Goal: Task Accomplishment & Management: Manage account settings

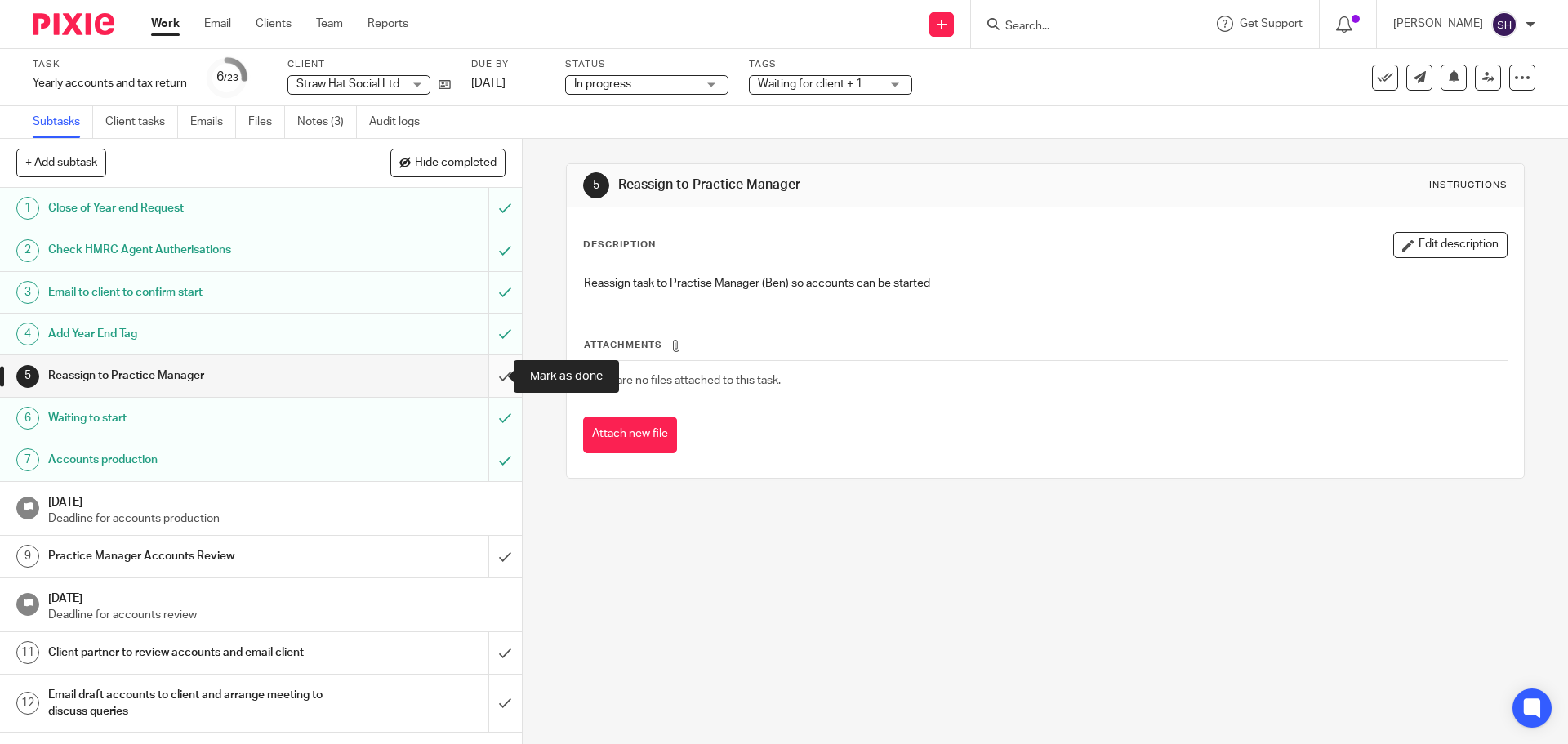
click at [483, 378] on input "submit" at bounding box center [260, 376] width 522 height 41
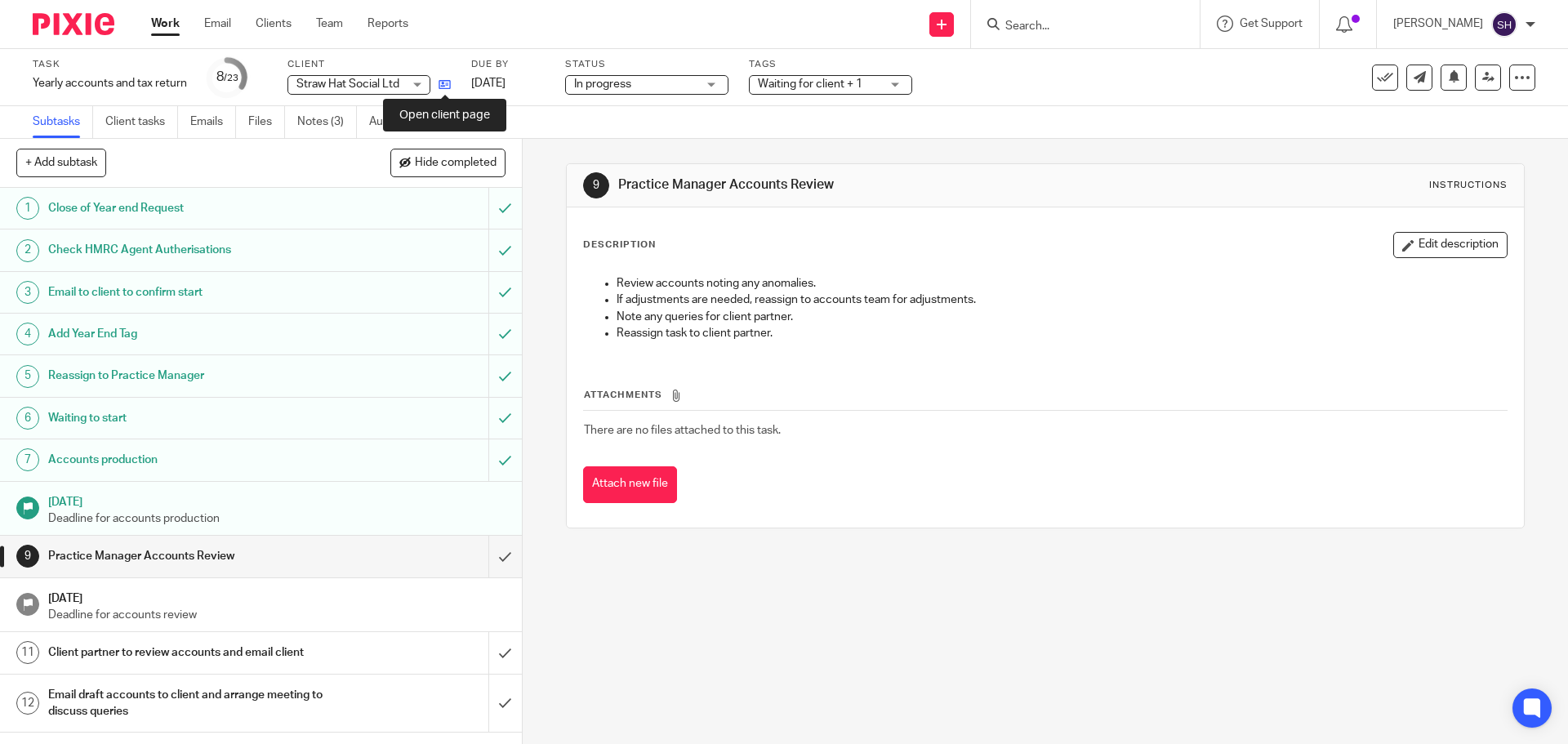
click at [443, 85] on icon at bounding box center [444, 84] width 13 height 13
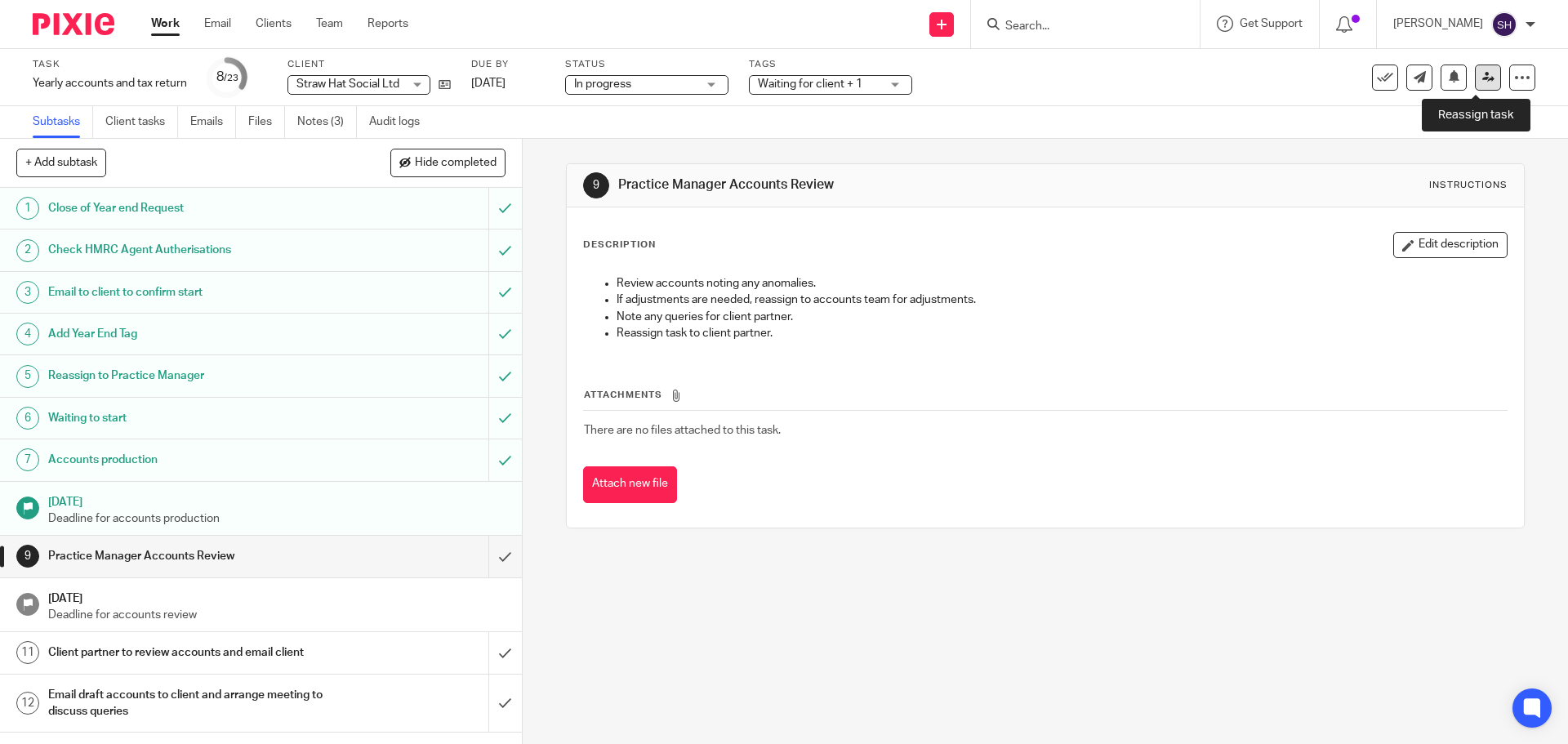
click at [1483, 80] on icon at bounding box center [1489, 77] width 13 height 13
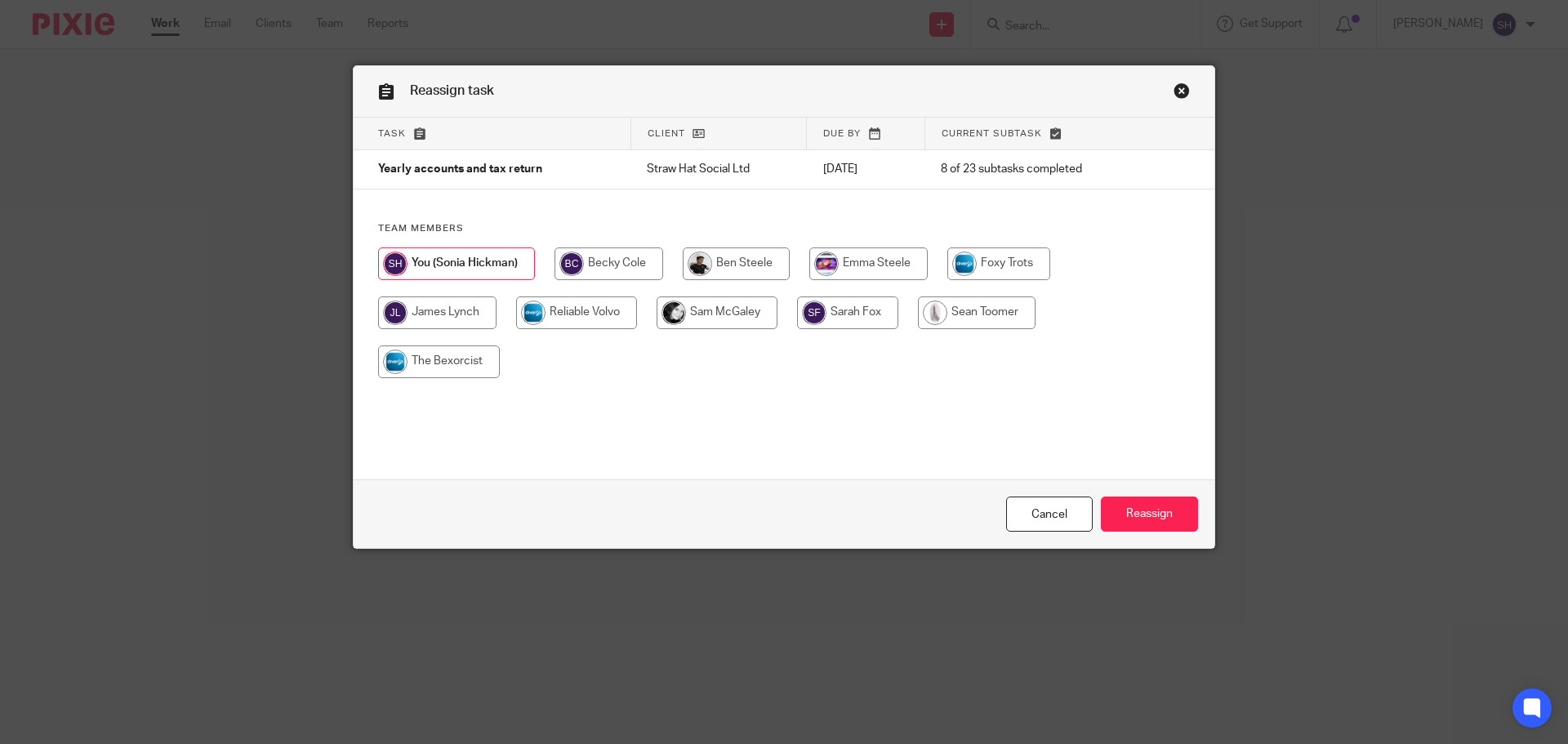
click at [834, 301] on input "radio" at bounding box center [847, 312] width 101 height 33
radio input "true"
click at [1164, 513] on input "Reassign" at bounding box center [1150, 514] width 97 height 35
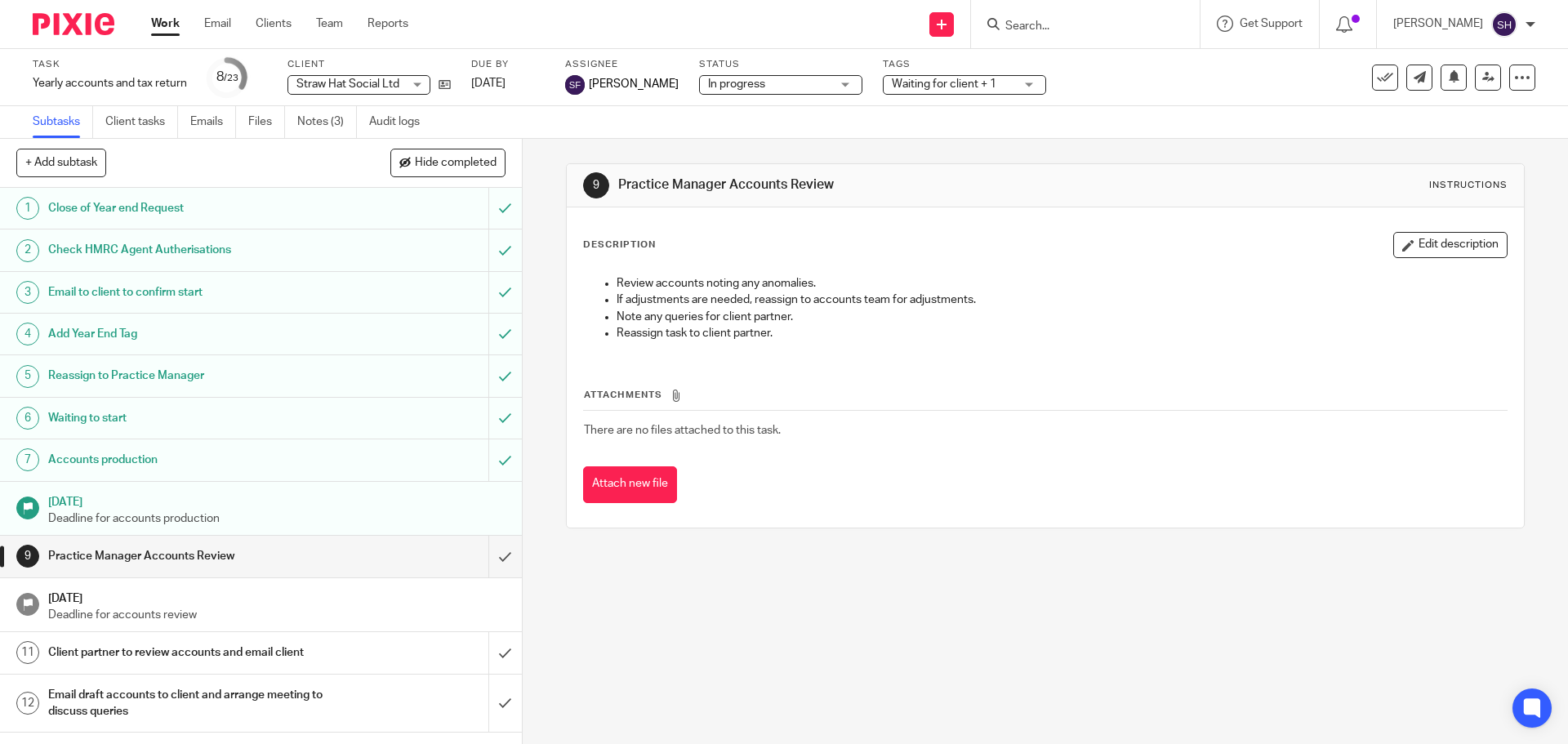
click at [1066, 19] on div "Task reassigned." at bounding box center [1168, 48] width 768 height 62
click at [1053, 31] on input "Search" at bounding box center [1077, 27] width 147 height 15
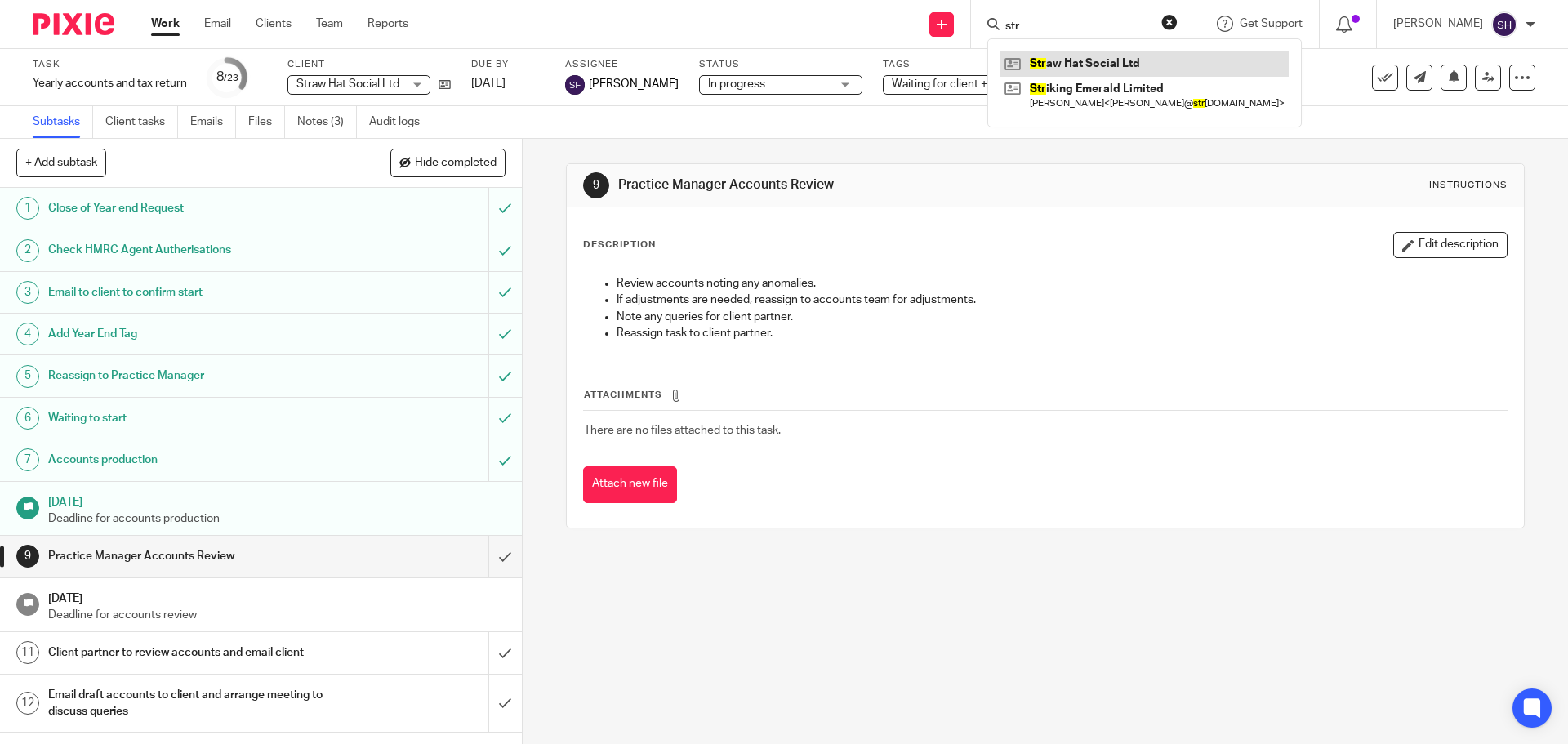
type input "str"
click at [1061, 67] on link at bounding box center [1144, 63] width 288 height 24
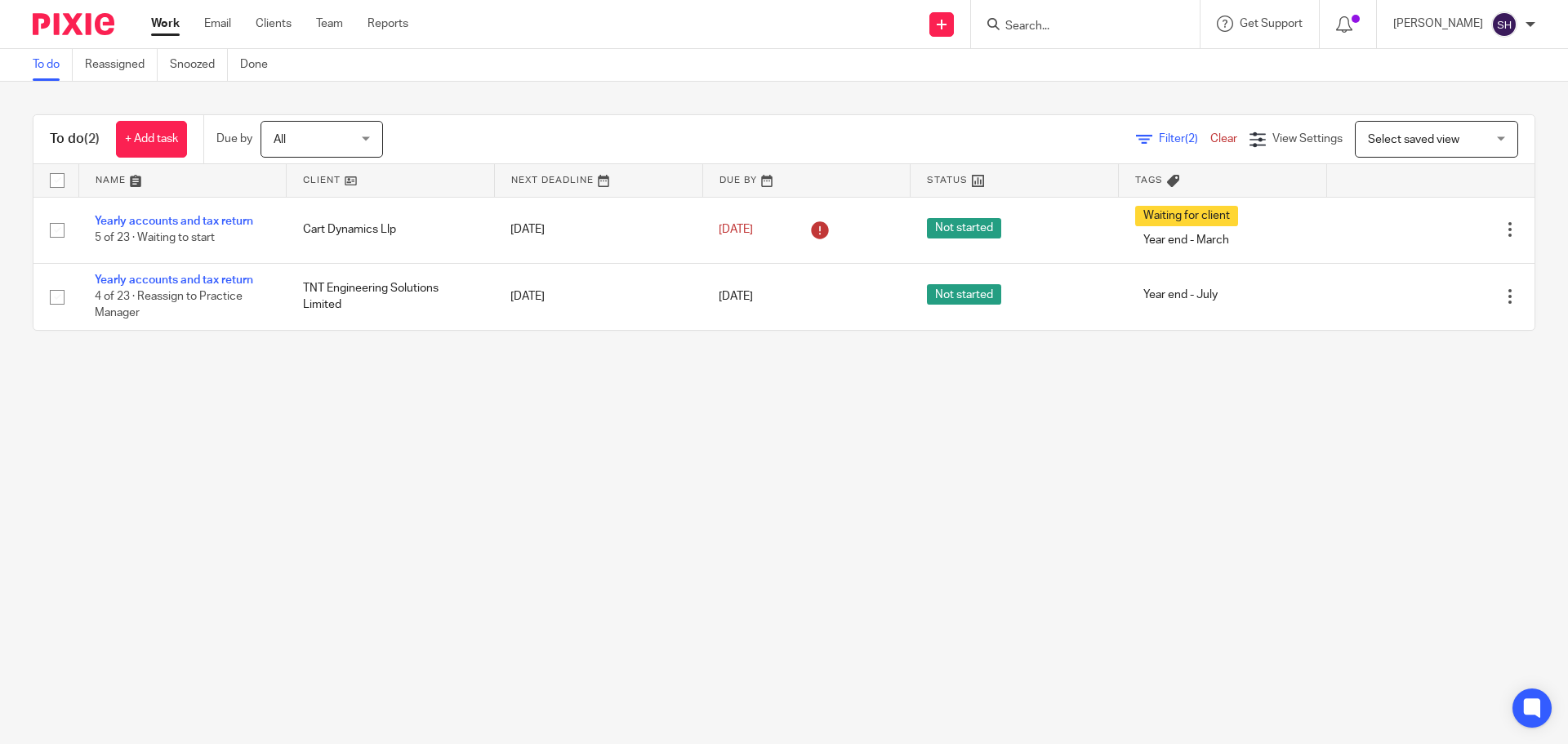
click at [505, 347] on div "To do (2) + Add task Due by All All Today Tomorrow This week Next week This mon…" at bounding box center [784, 223] width 1568 height 282
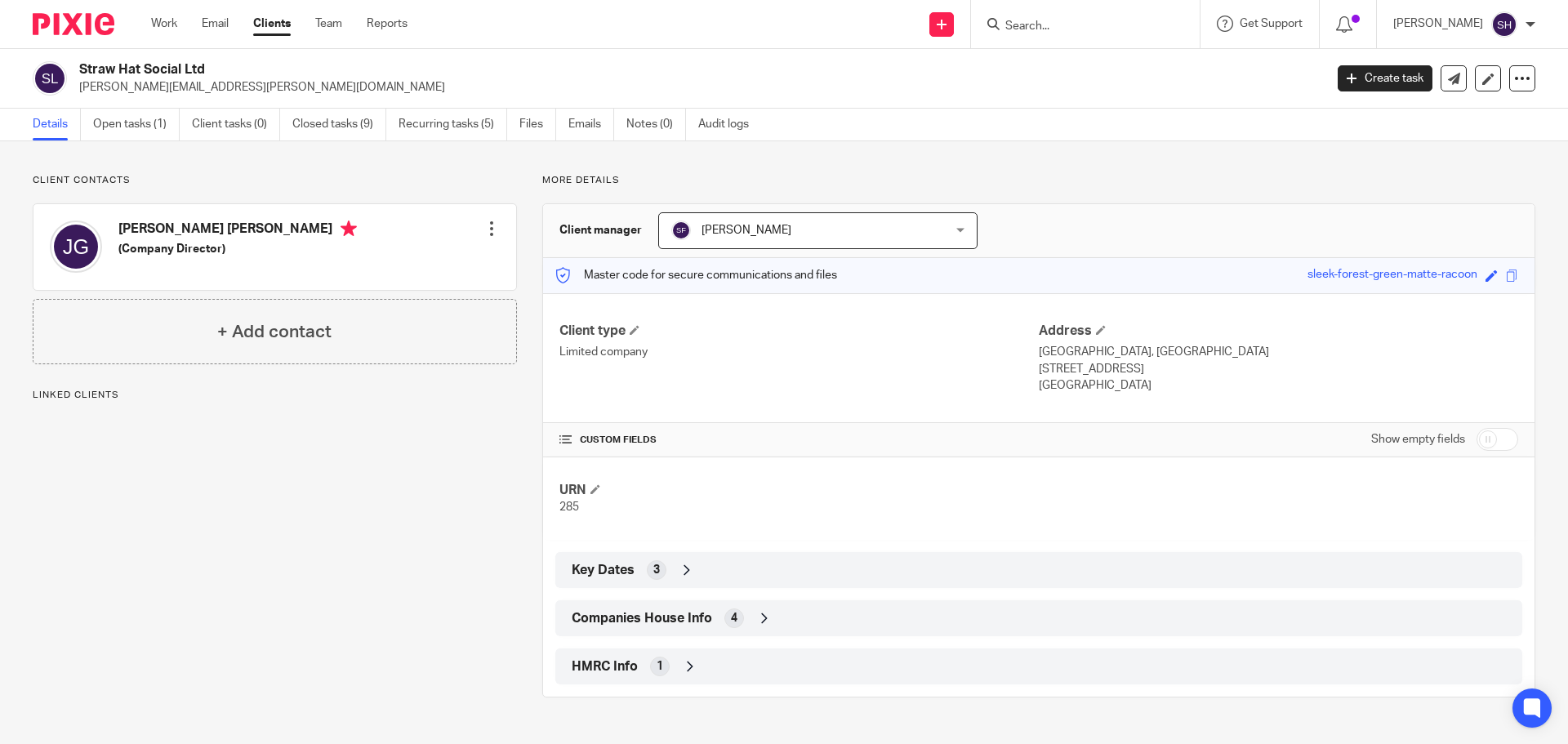
click at [105, 129] on link "Open tasks (1)" at bounding box center [137, 124] width 87 height 32
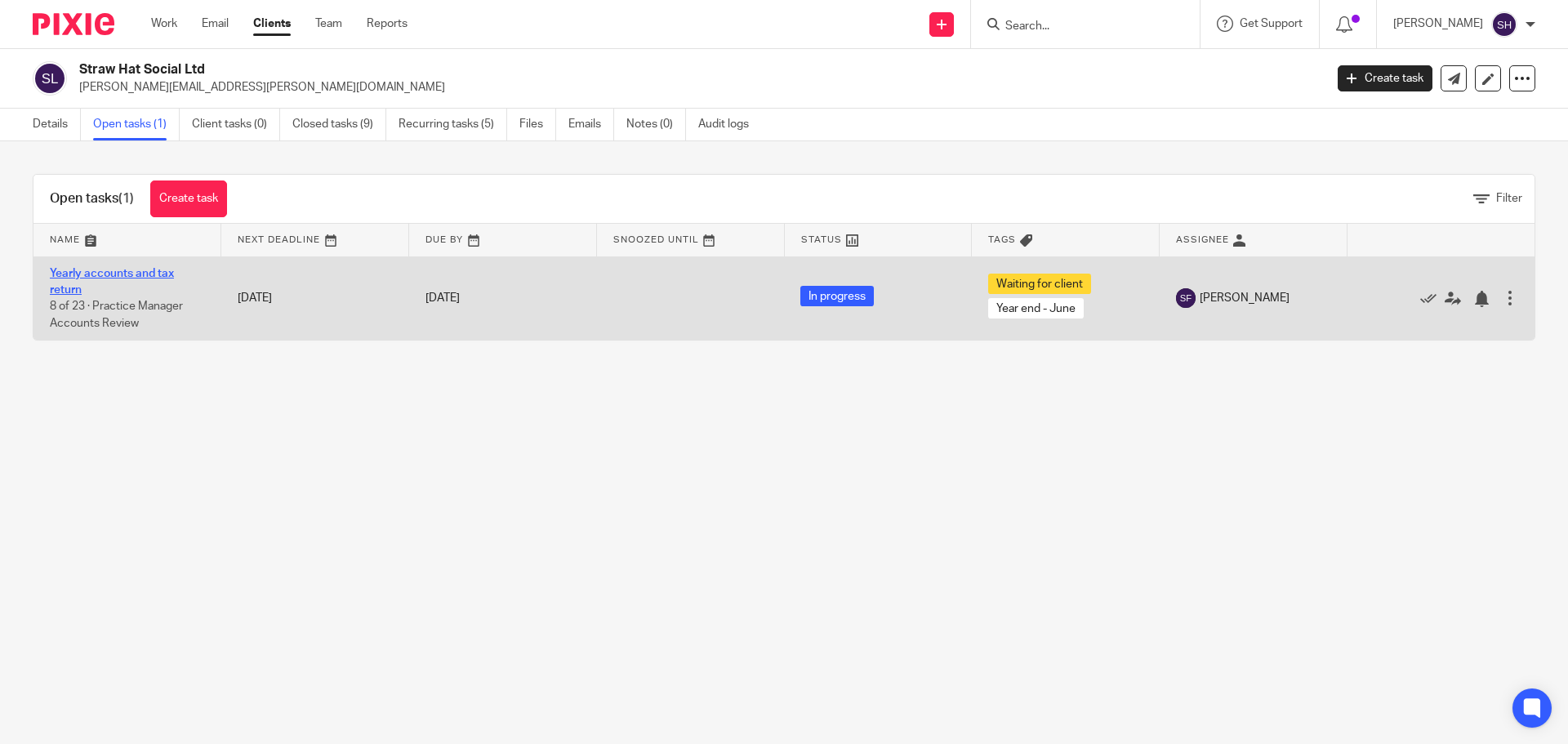
click at [102, 271] on link "Yearly accounts and tax return" at bounding box center [112, 281] width 124 height 28
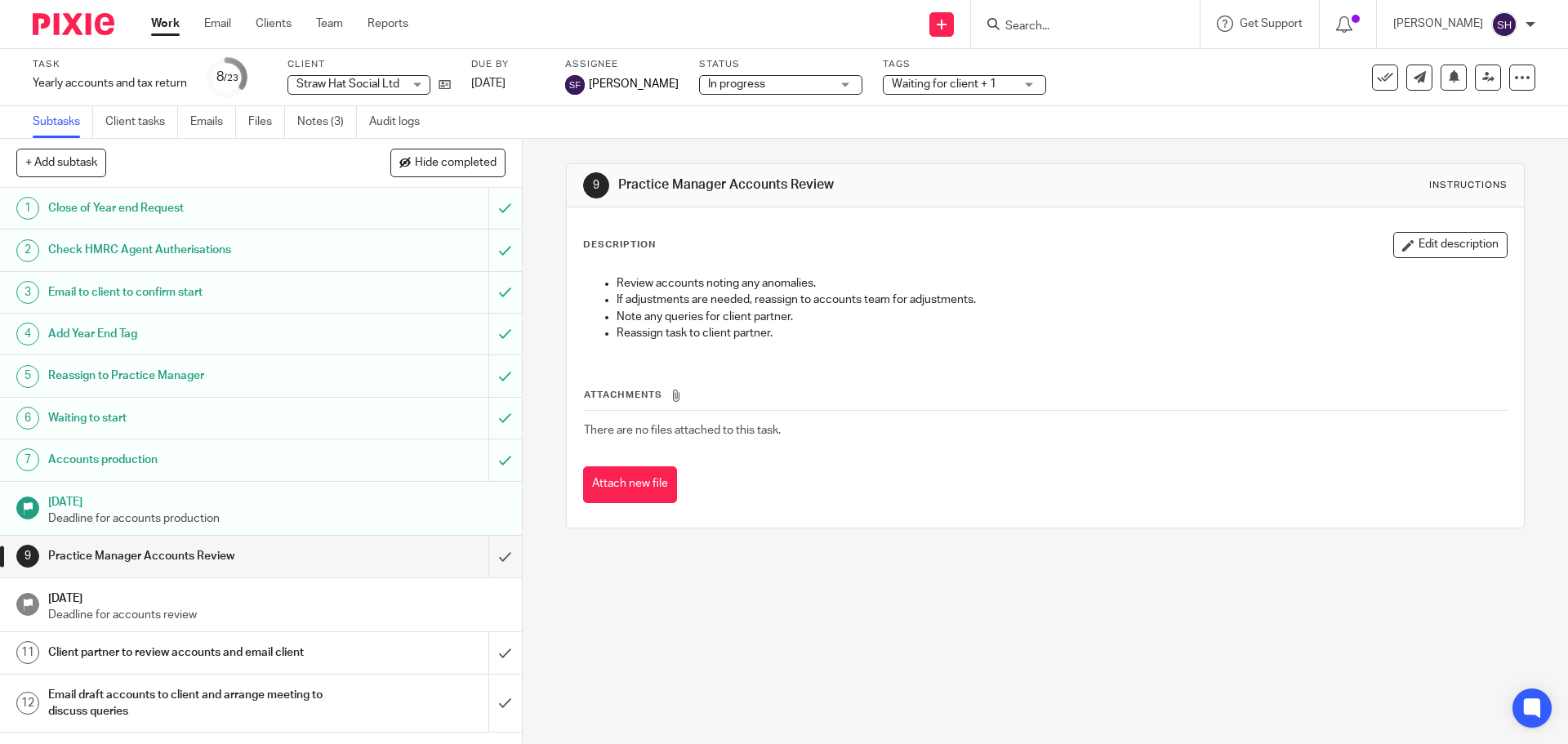
click at [897, 89] on span "Waiting for client + 1" at bounding box center [953, 84] width 123 height 18
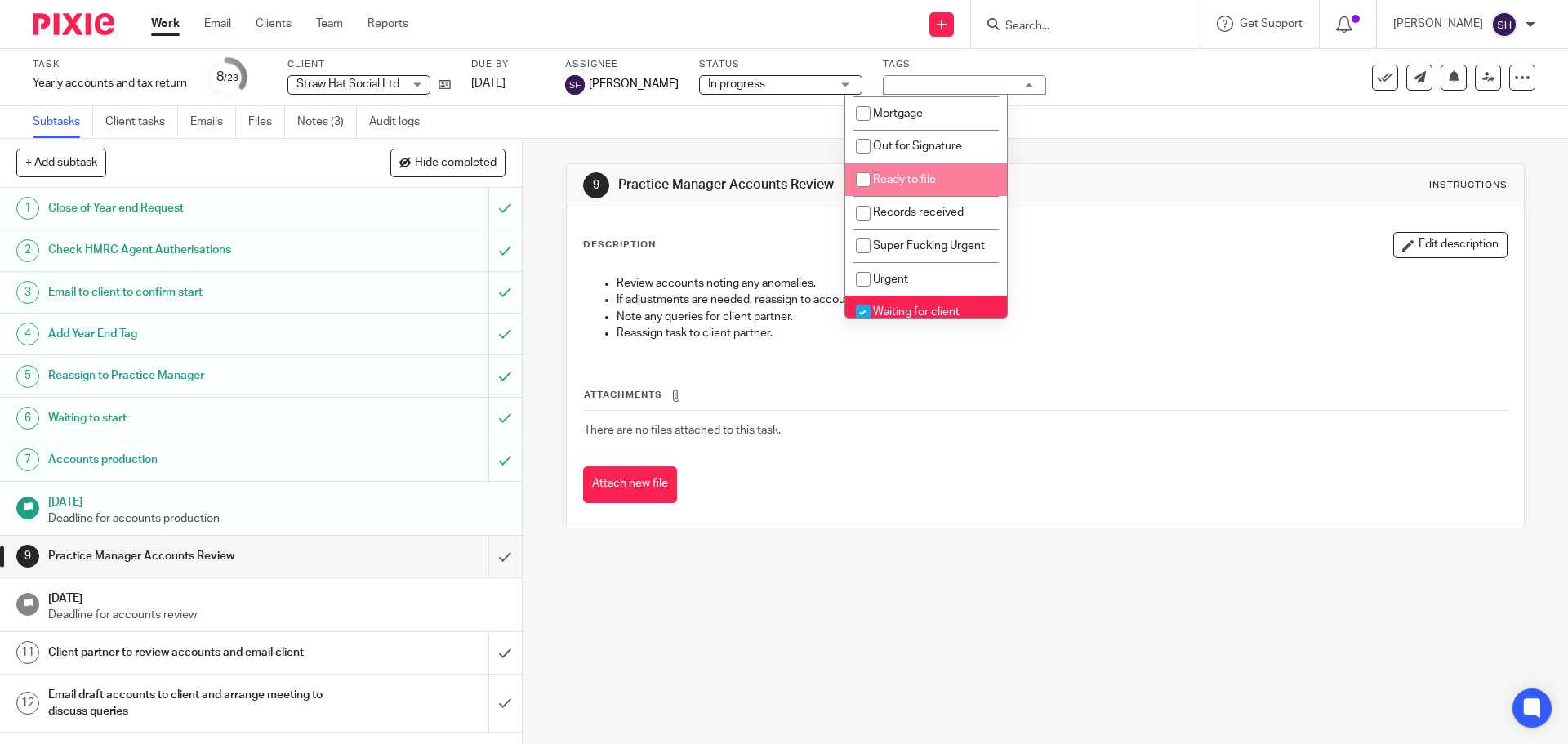
scroll to position [245, 0]
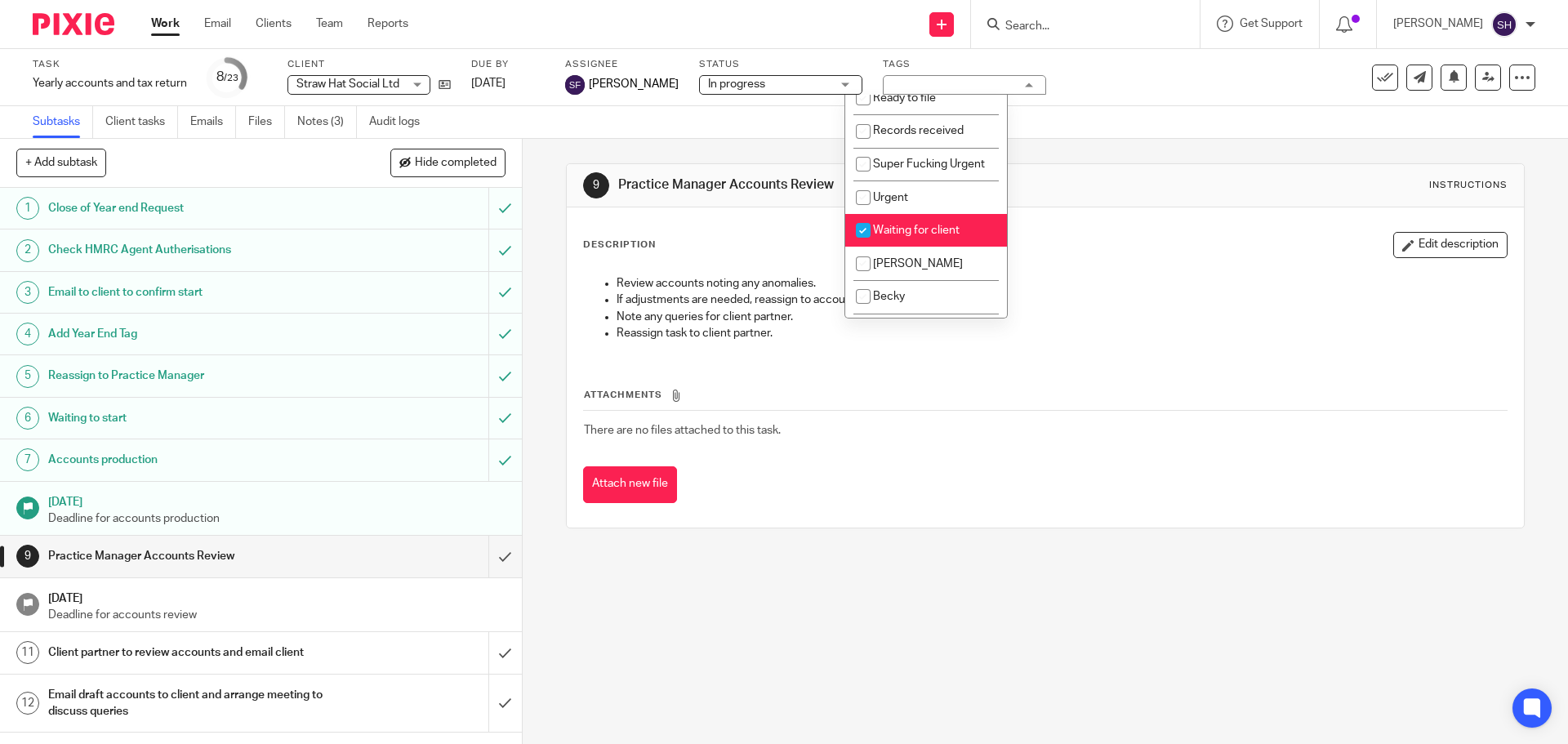
click at [904, 236] on span "Waiting for client" at bounding box center [917, 230] width 87 height 12
checkbox input "false"
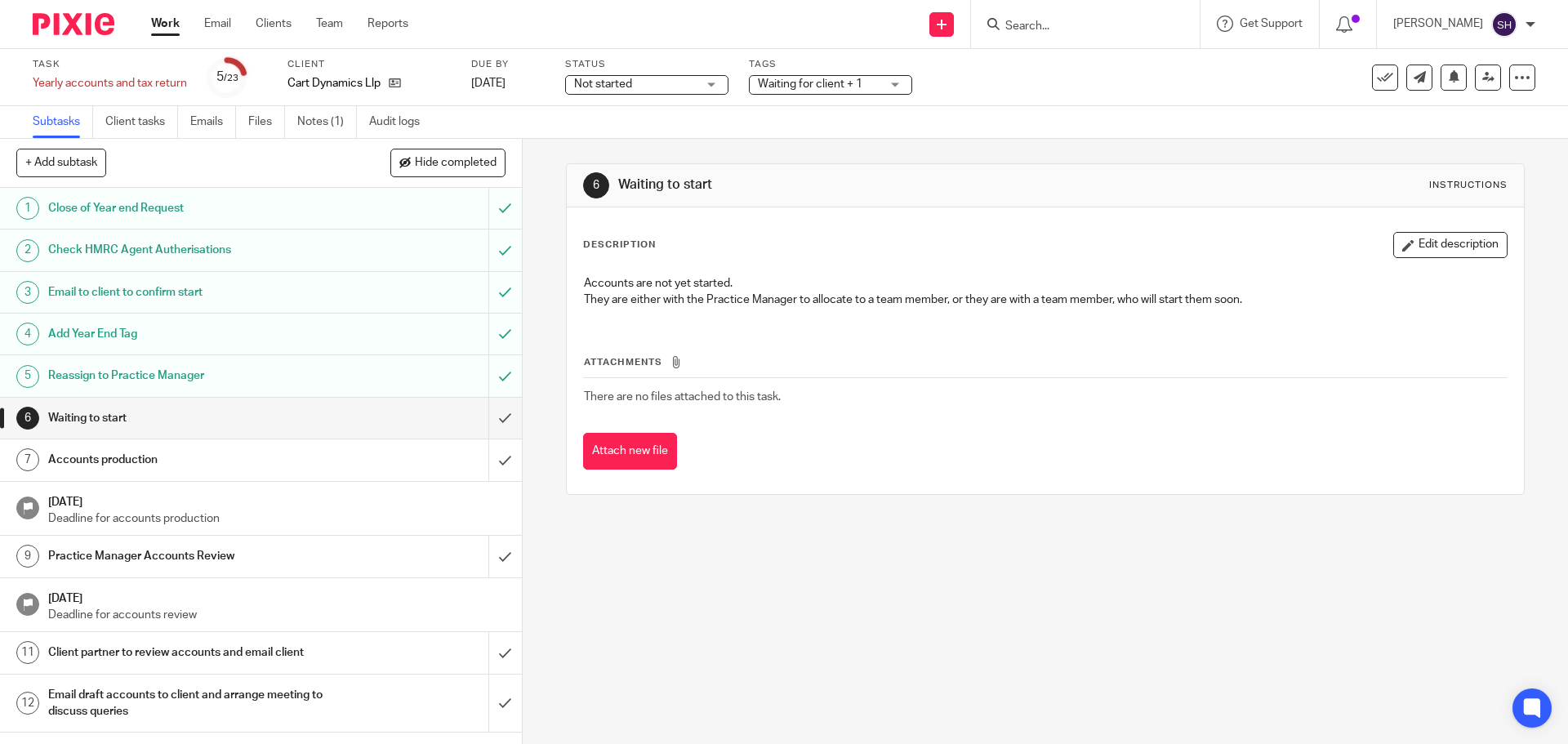
click at [1045, 24] on input "Search" at bounding box center [1077, 27] width 147 height 15
click at [1038, 22] on input "Search" at bounding box center [1077, 27] width 147 height 15
type input "exe"
click at [1055, 69] on link at bounding box center [1138, 70] width 276 height 38
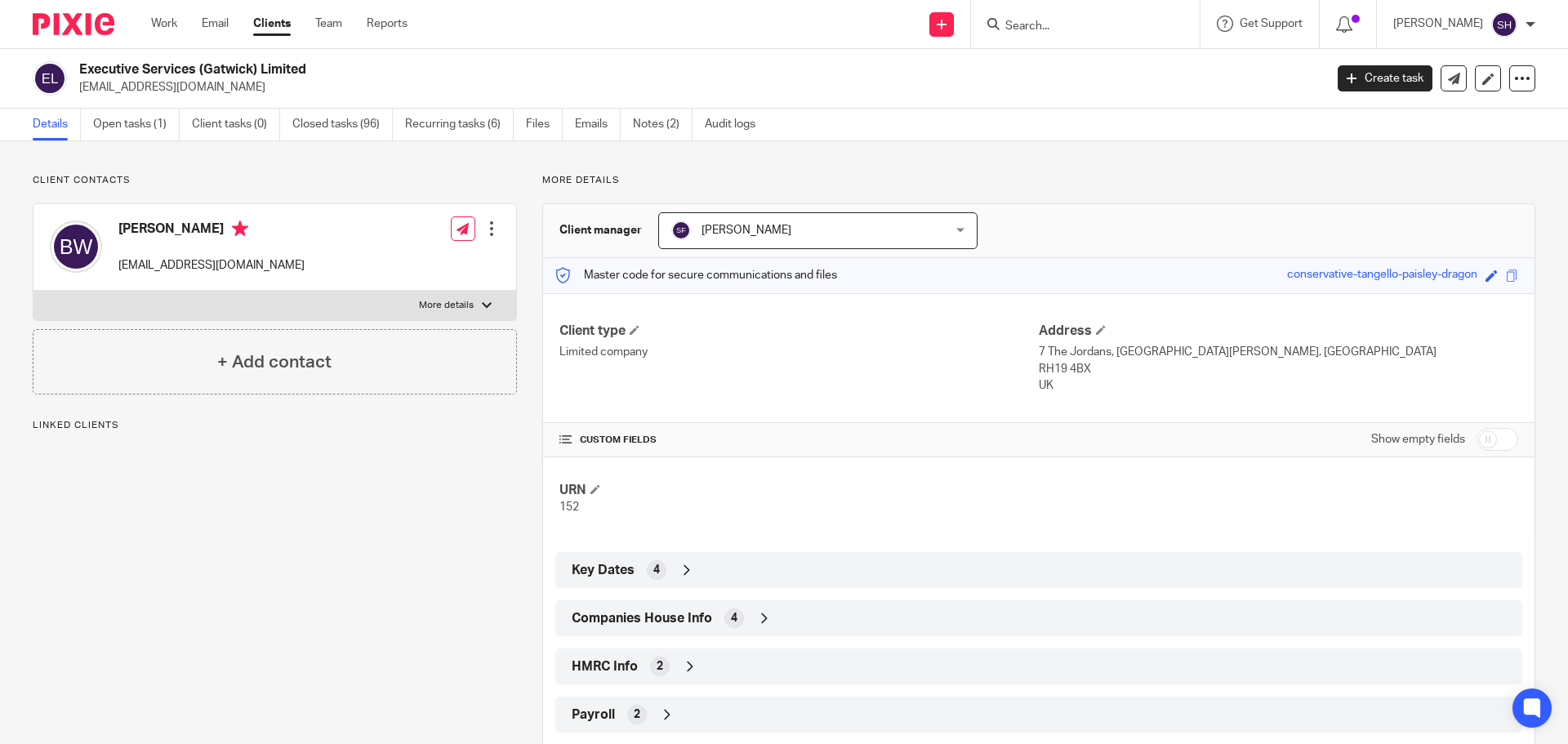
click at [664, 615] on span "Companies House Info" at bounding box center [642, 619] width 140 height 18
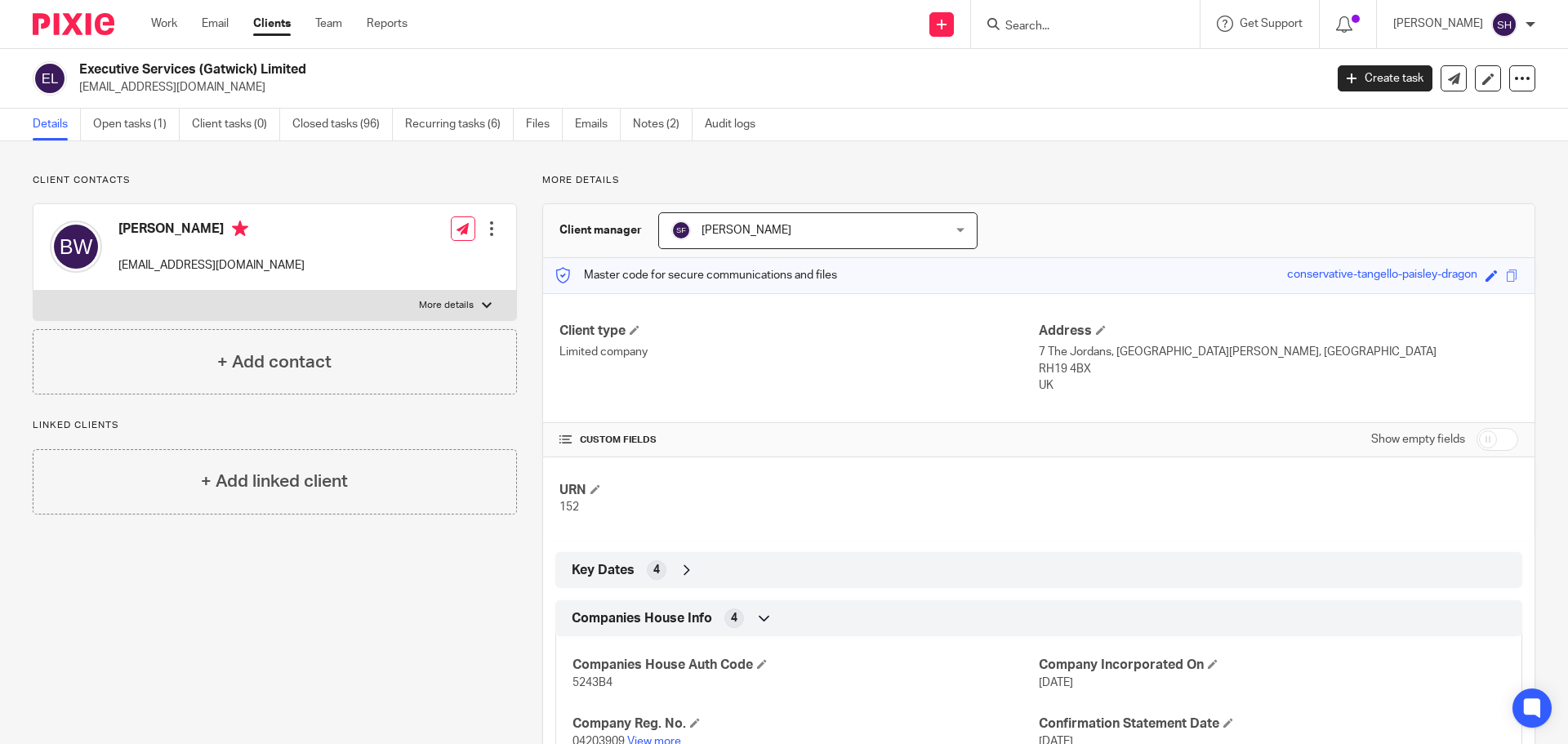
scroll to position [82, 0]
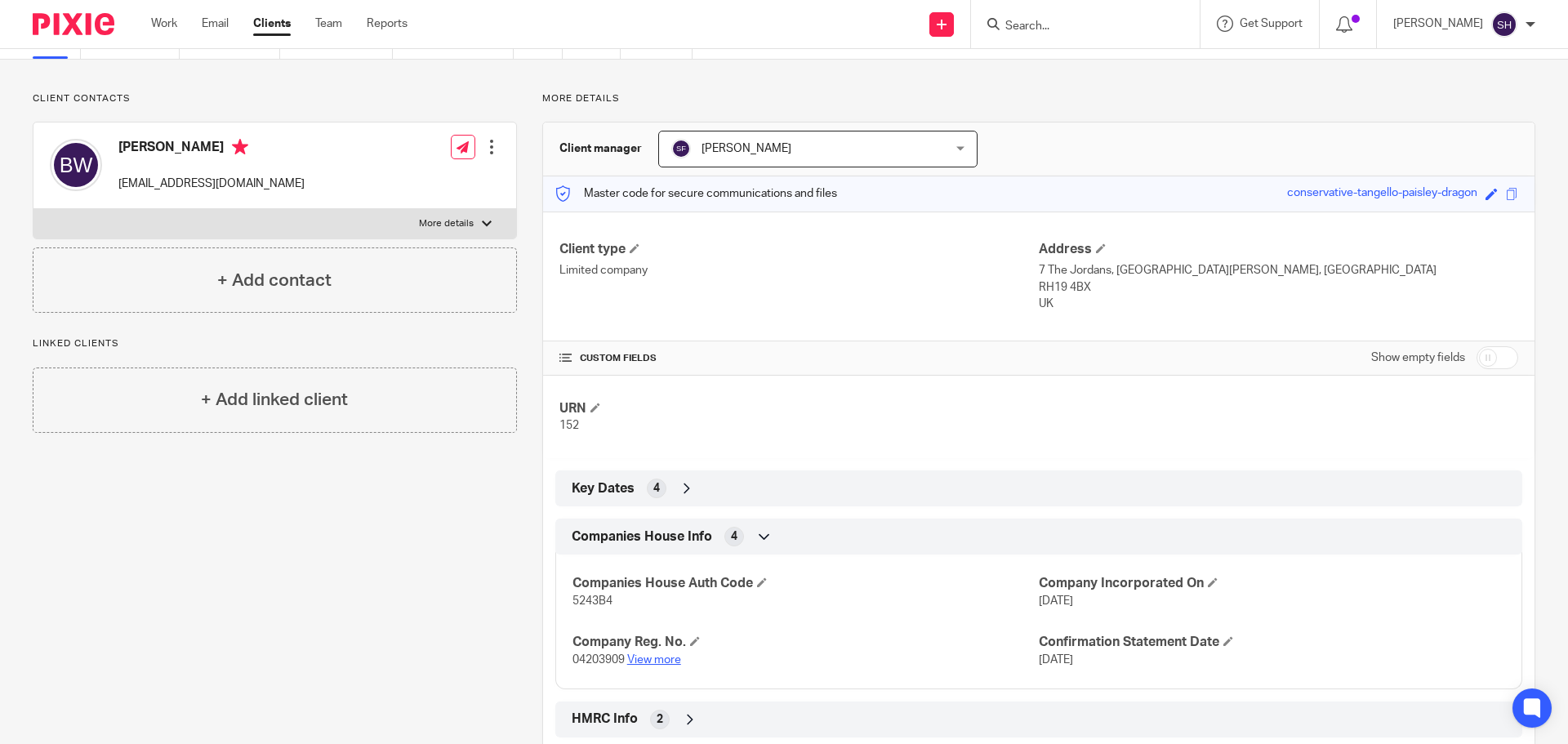
click at [649, 655] on link "View more" at bounding box center [654, 660] width 54 height 12
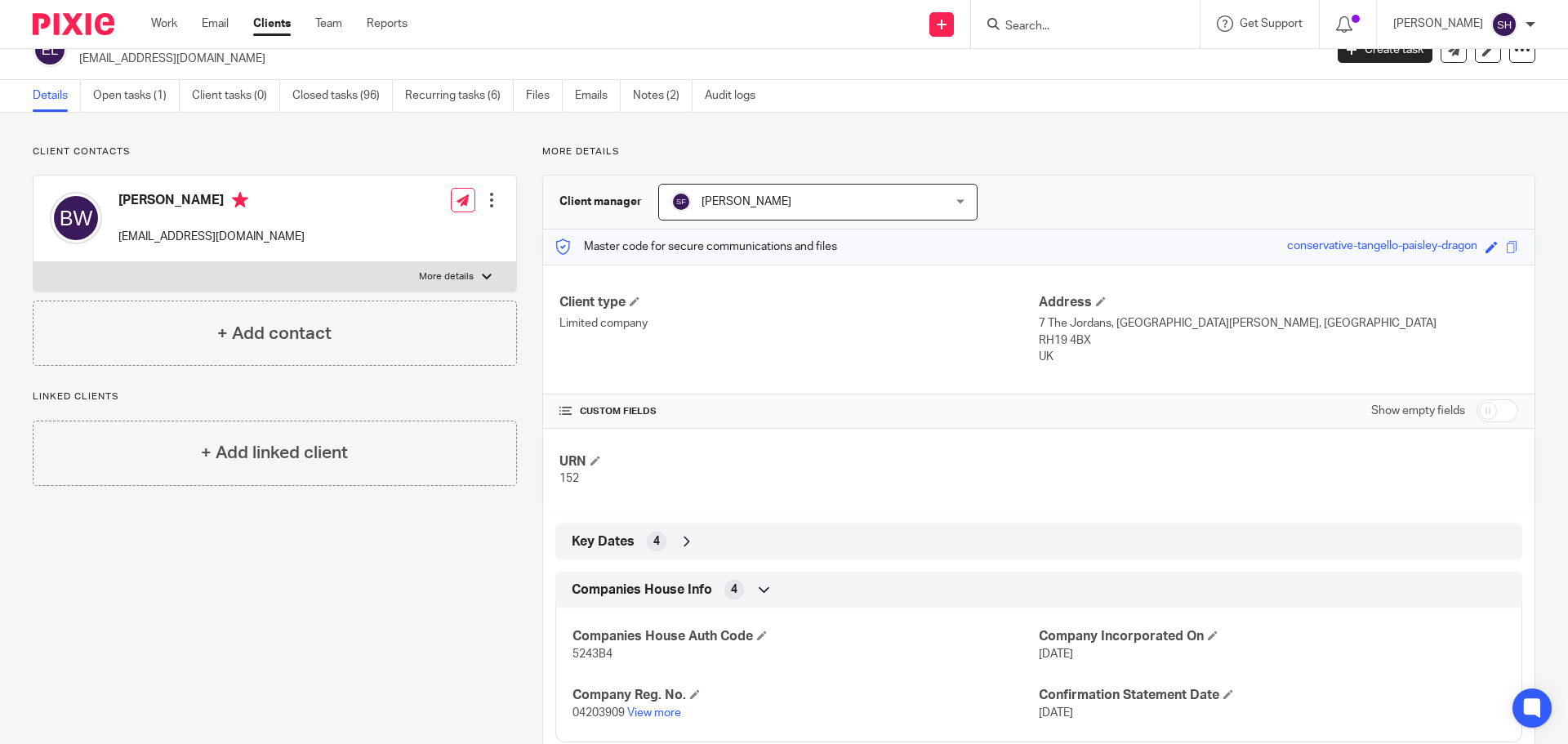
scroll to position [0, 0]
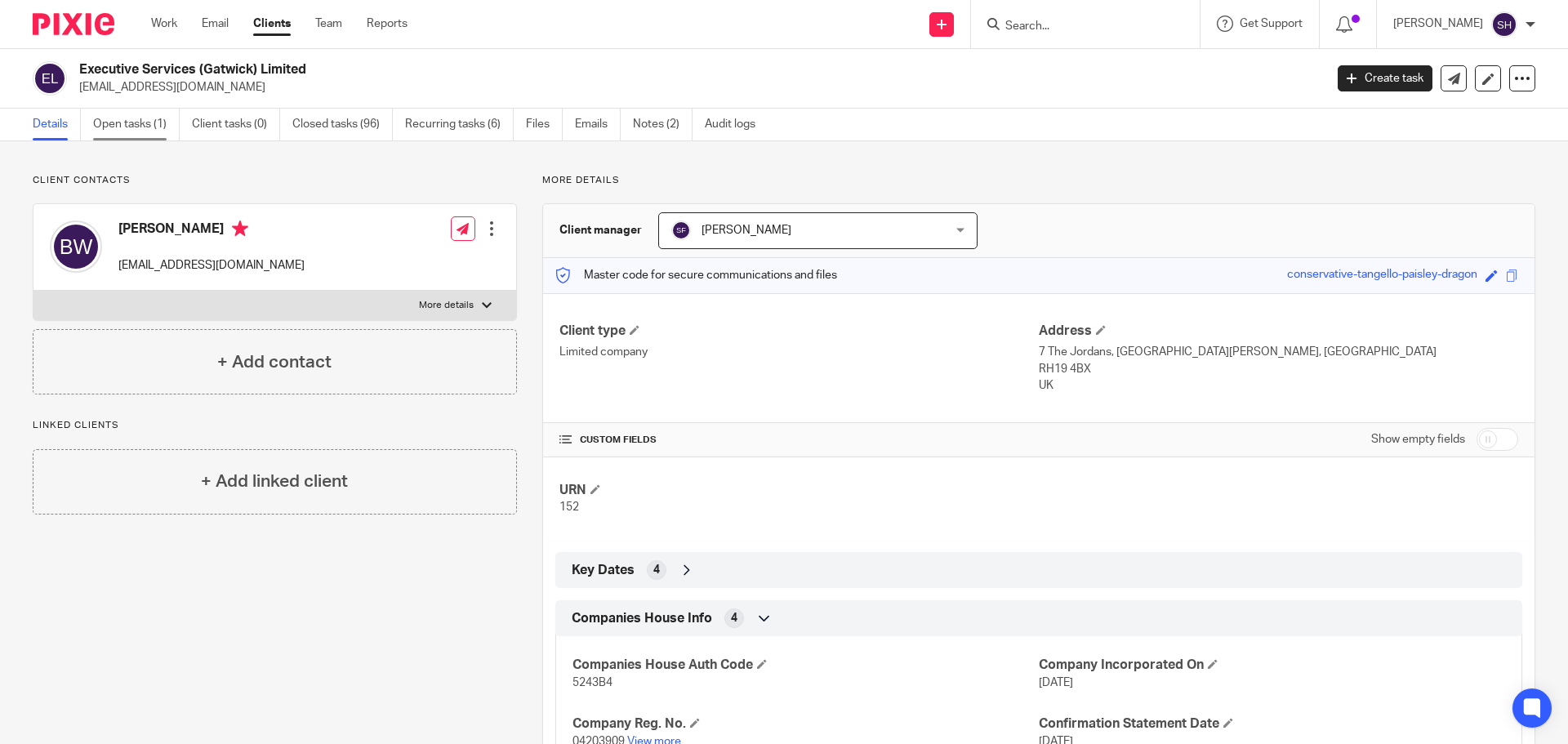
click at [157, 121] on link "Open tasks (1)" at bounding box center [137, 124] width 87 height 32
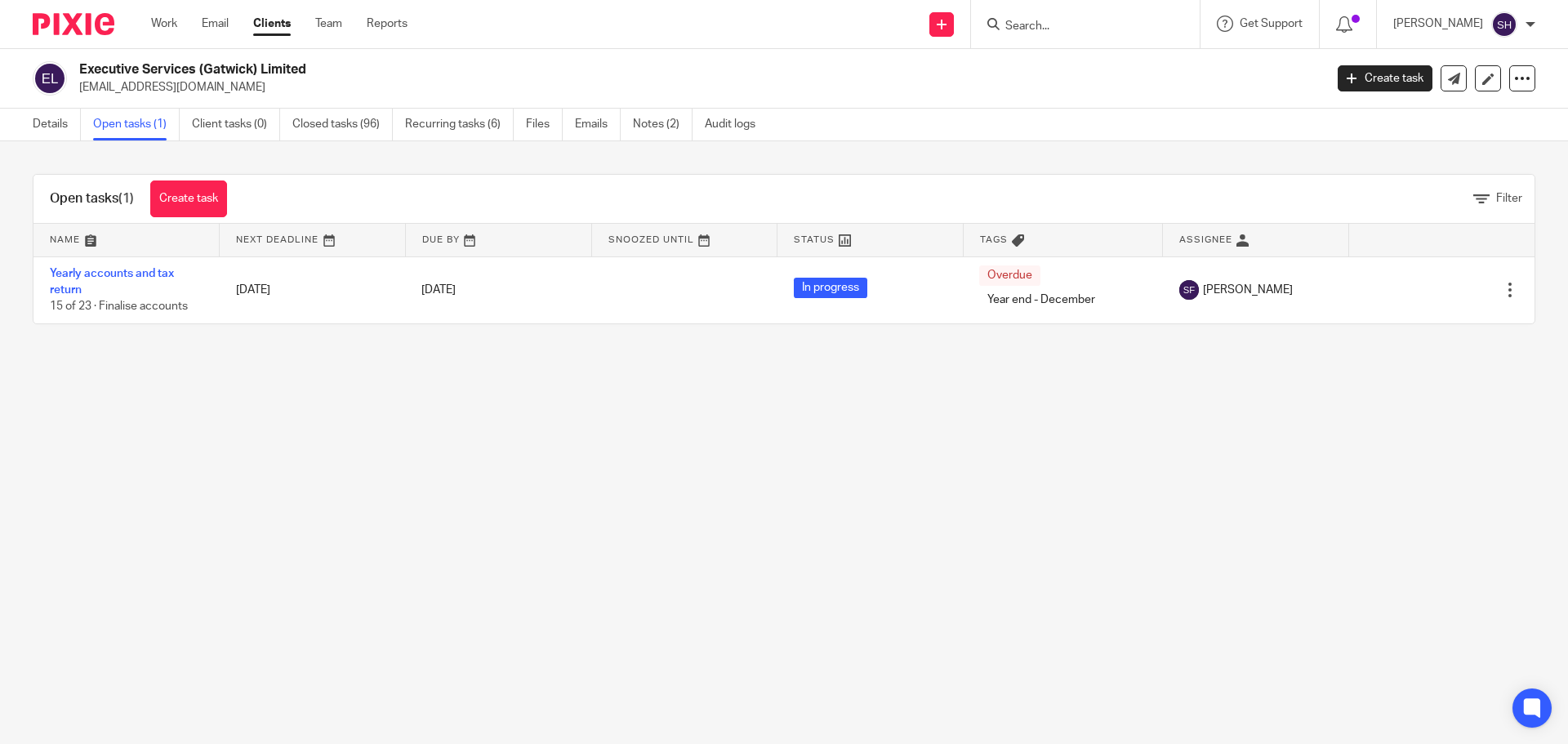
click at [1055, 24] on input "Search" at bounding box center [1077, 27] width 147 height 15
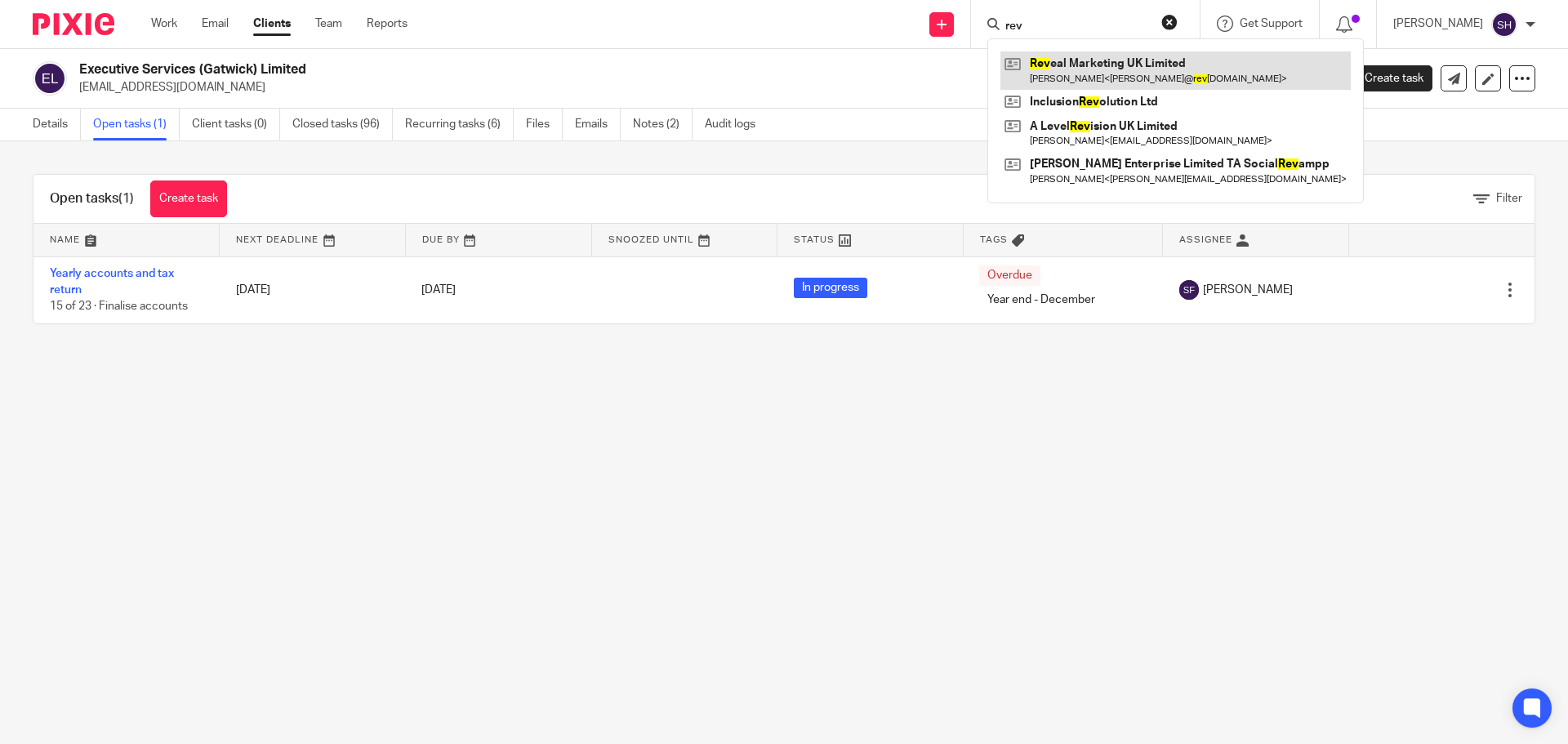
type input "rev"
click at [1045, 70] on link at bounding box center [1176, 70] width 351 height 38
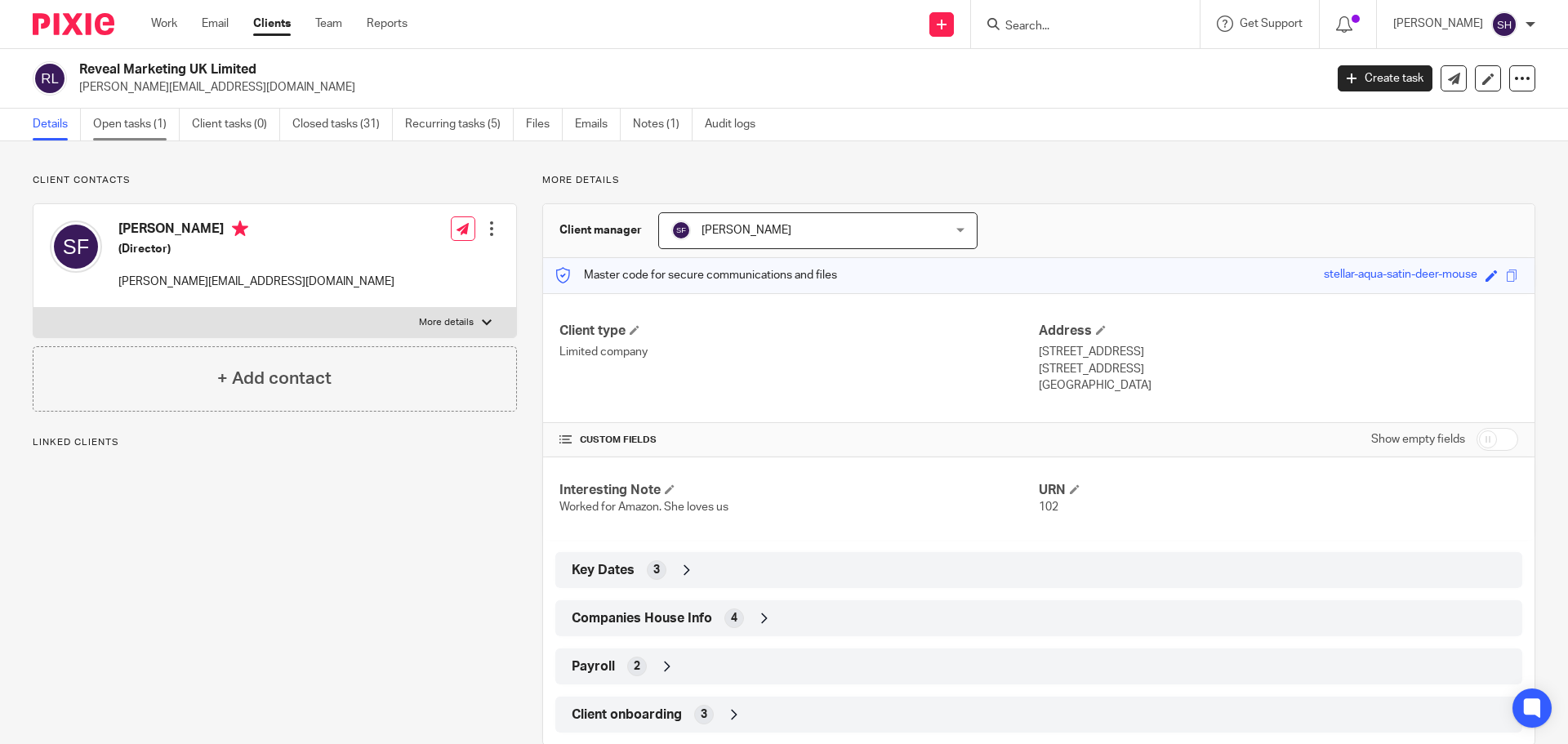
click at [139, 128] on link "Open tasks (1)" at bounding box center [137, 124] width 87 height 32
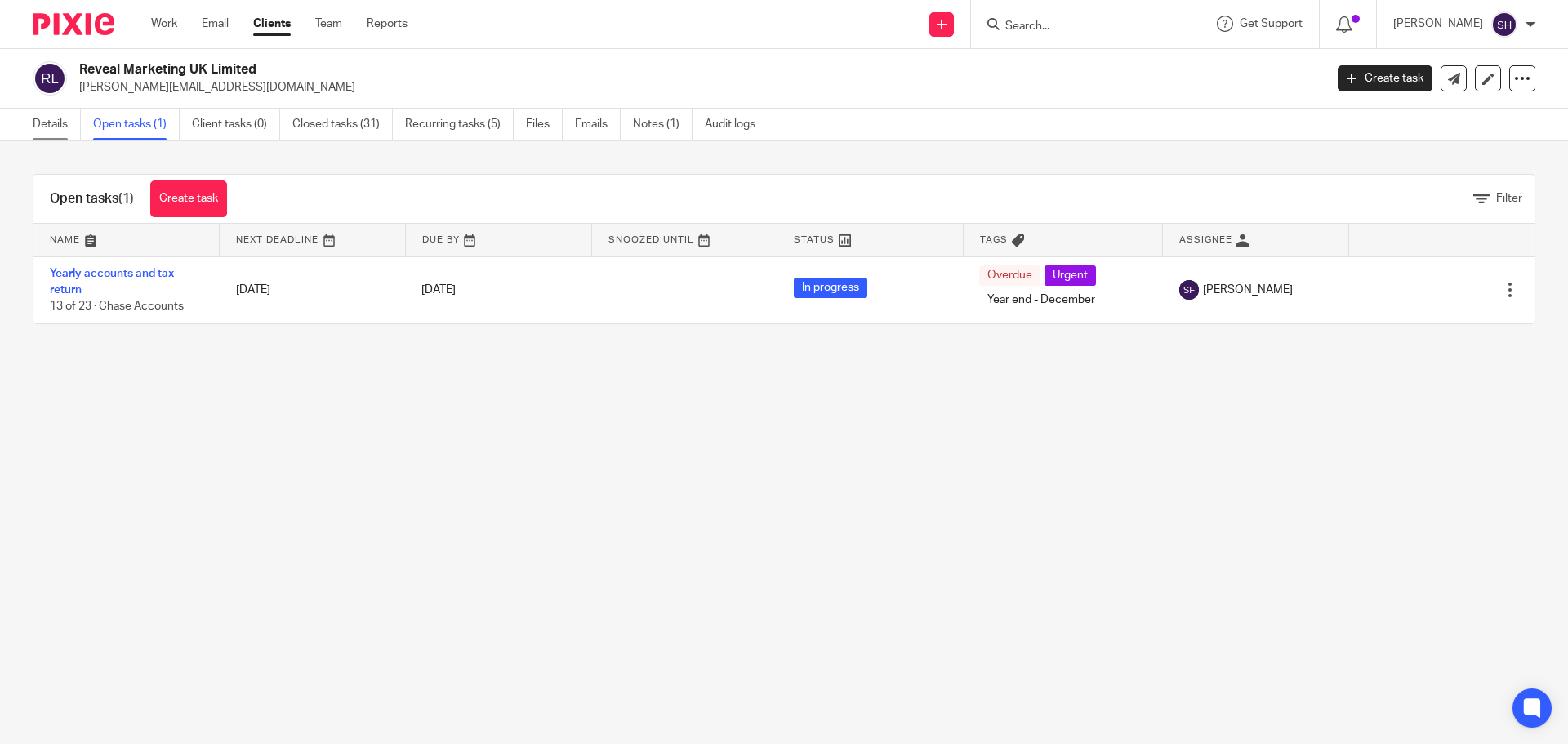
click at [48, 124] on link "Details" at bounding box center [57, 124] width 48 height 32
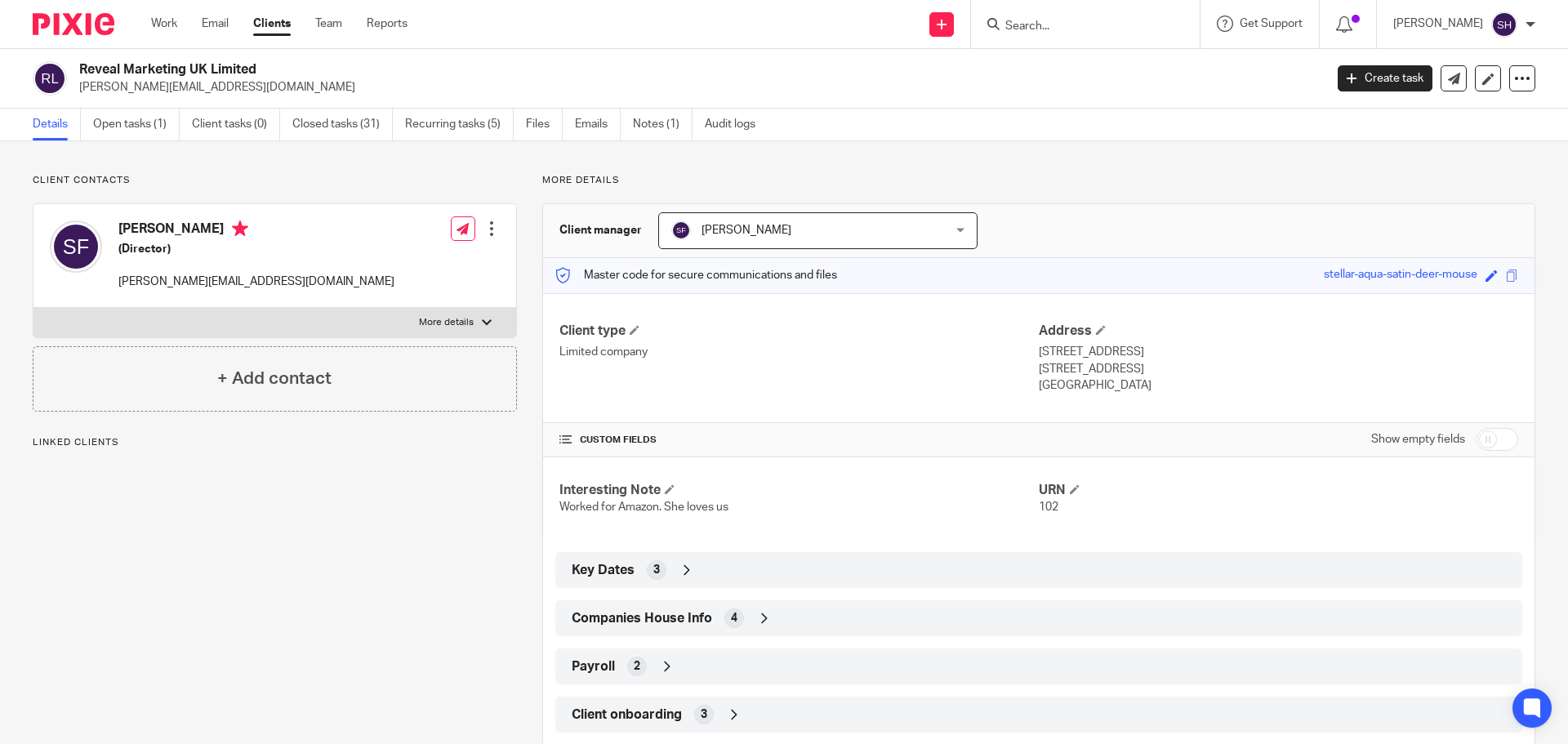
click at [756, 623] on icon at bounding box center [765, 619] width 17 height 17
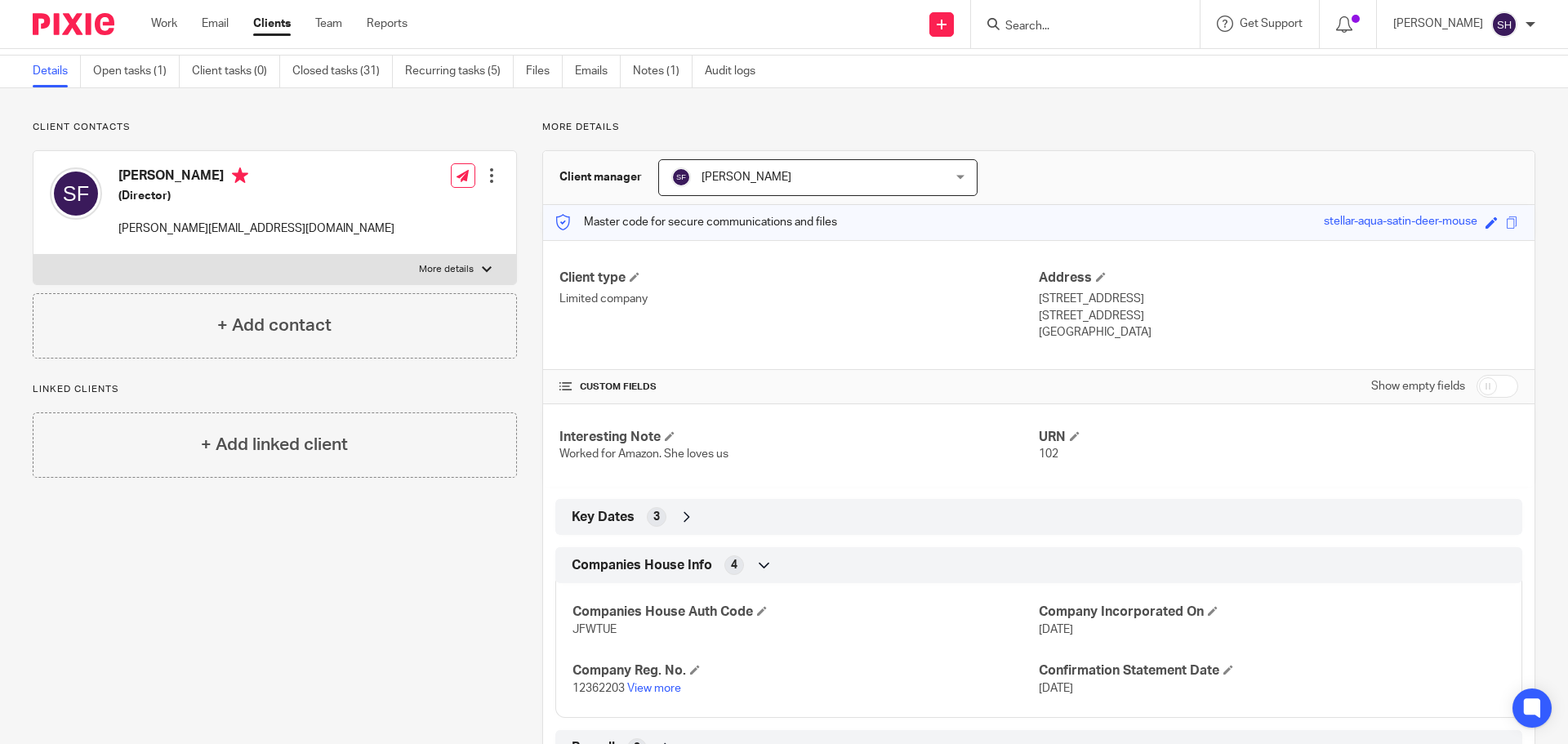
scroll to position [82, 0]
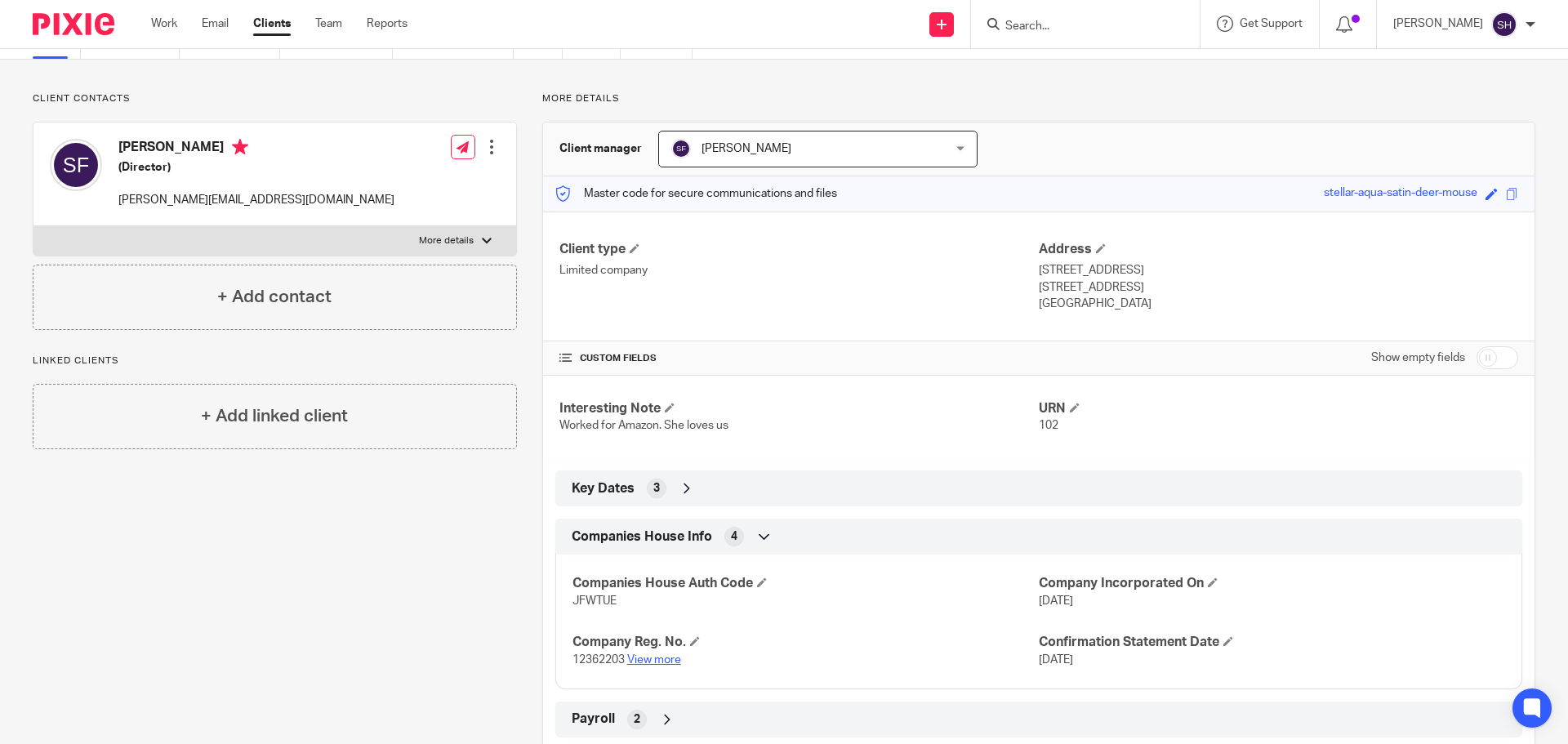
click at [651, 656] on link "View more" at bounding box center [654, 660] width 54 height 12
click at [1047, 29] on input "Search" at bounding box center [1077, 27] width 147 height 15
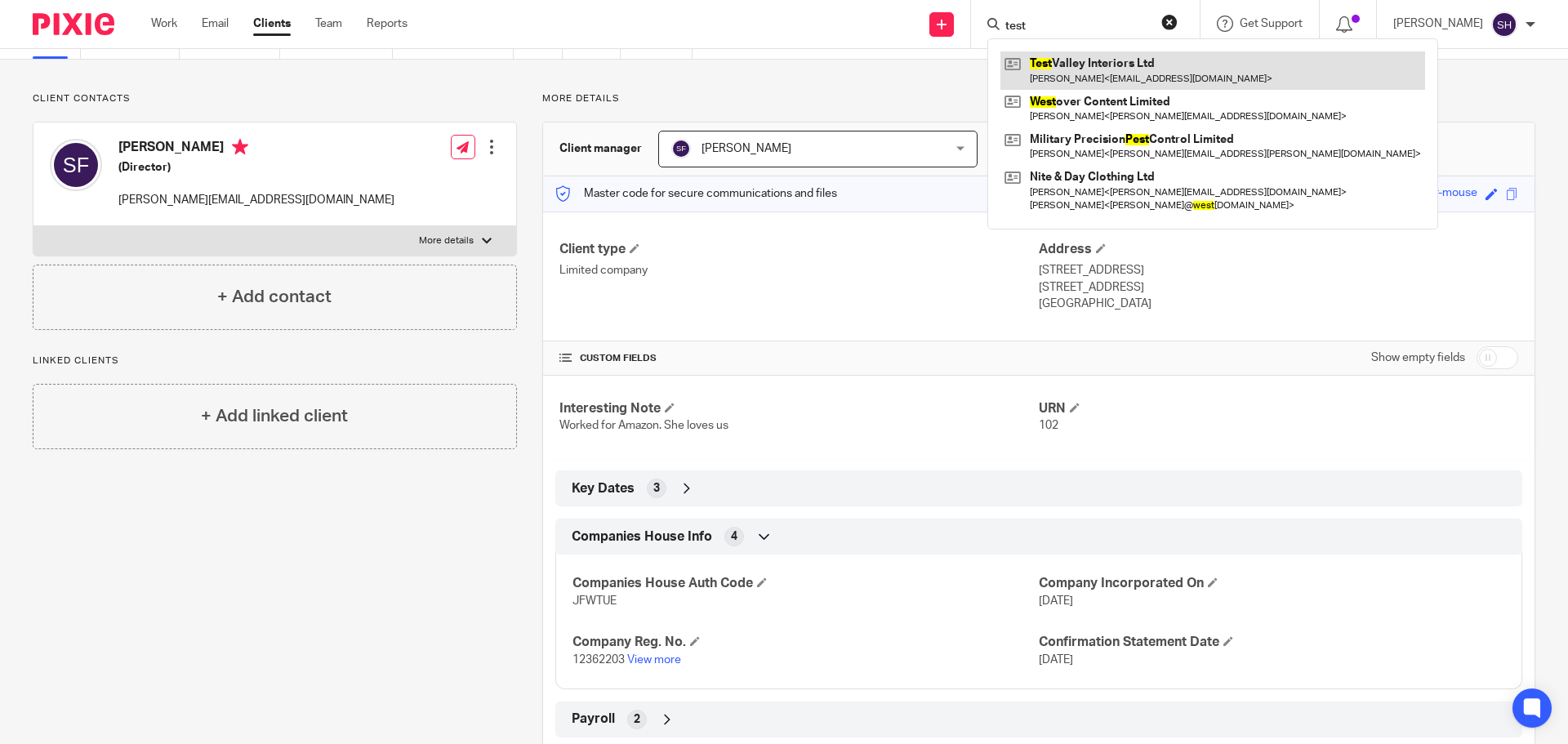
type input "test"
click at [1060, 78] on link at bounding box center [1212, 70] width 425 height 38
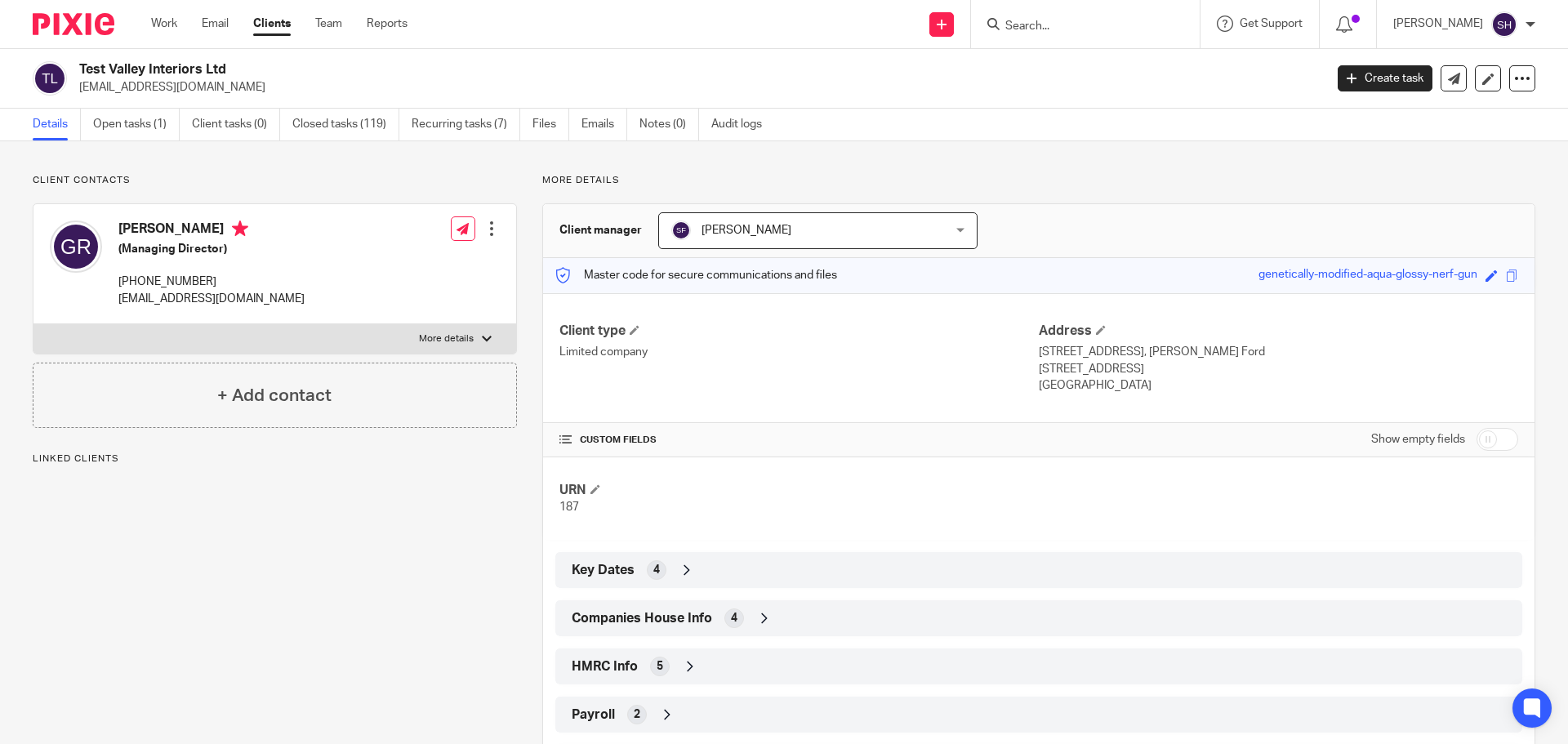
click at [645, 619] on span "Companies House Info" at bounding box center [642, 619] width 140 height 18
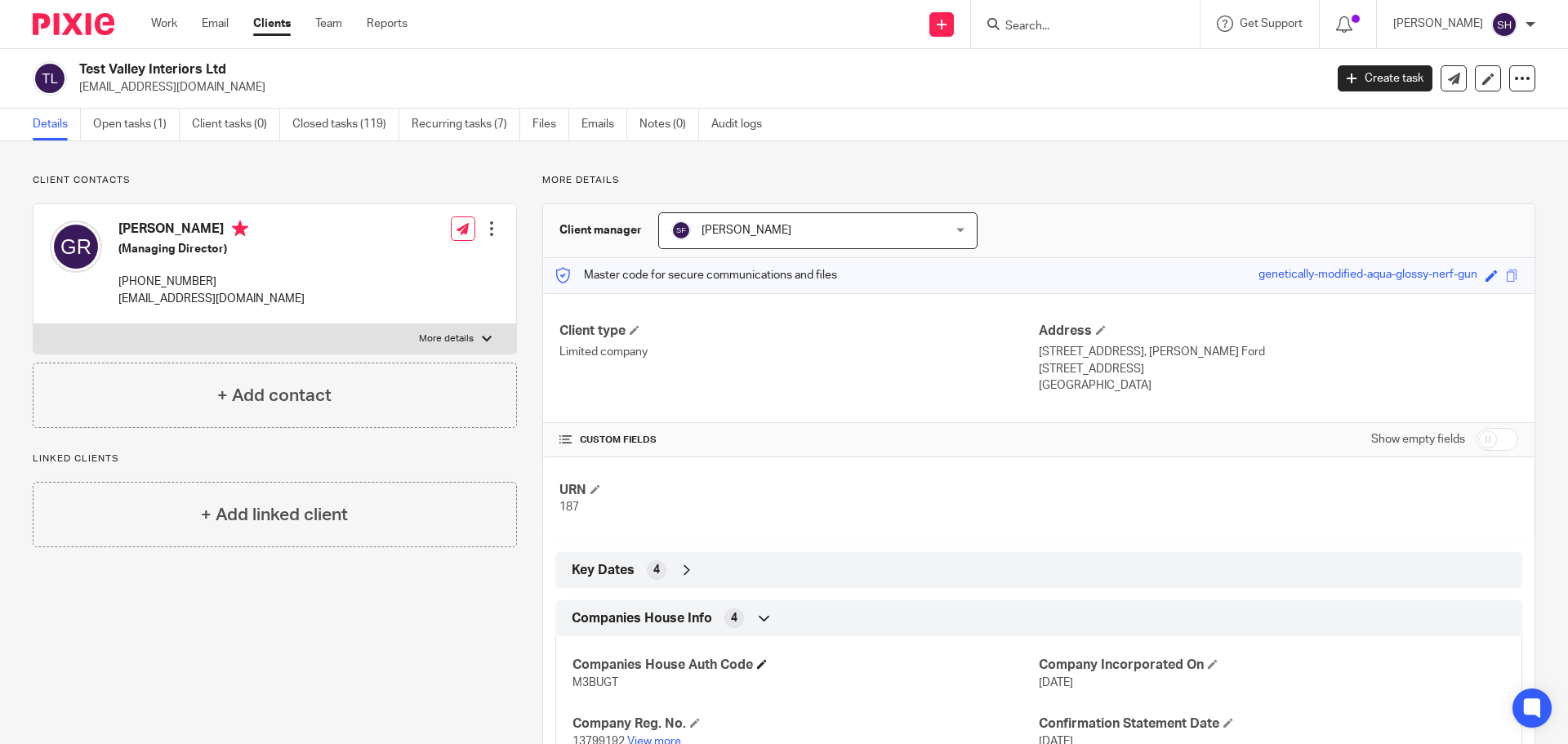
scroll to position [164, 0]
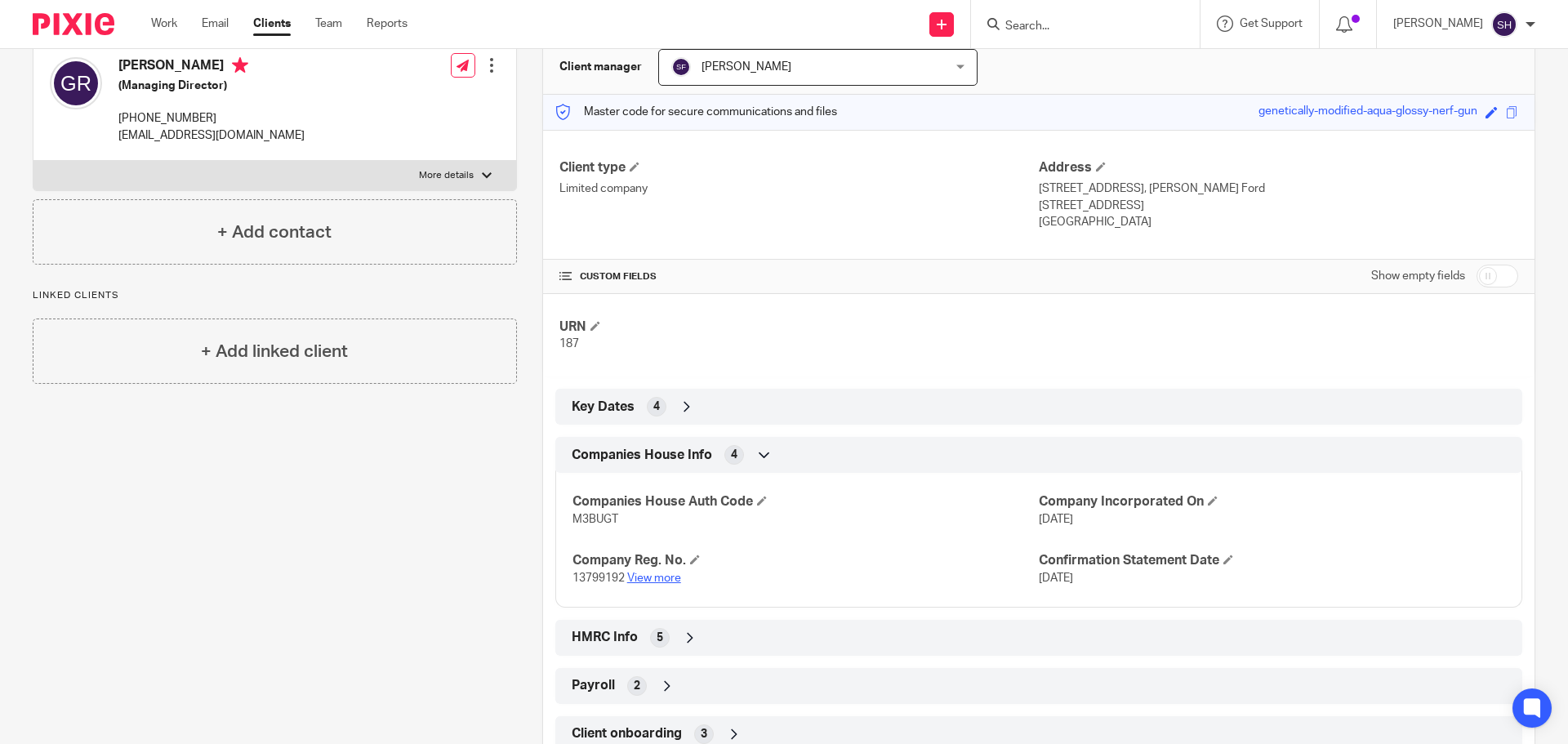
click at [665, 579] on link "View more" at bounding box center [654, 579] width 54 height 12
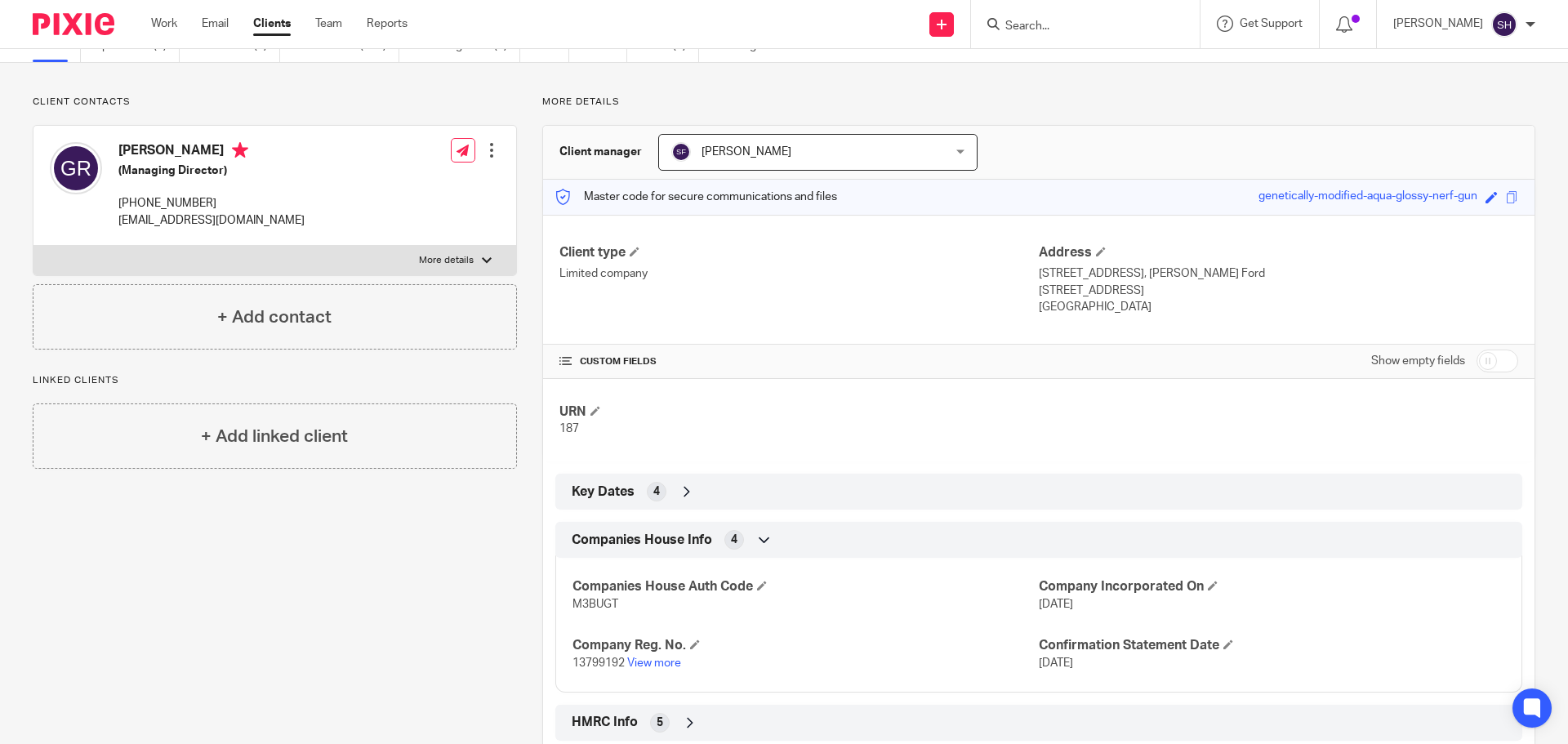
scroll to position [0, 0]
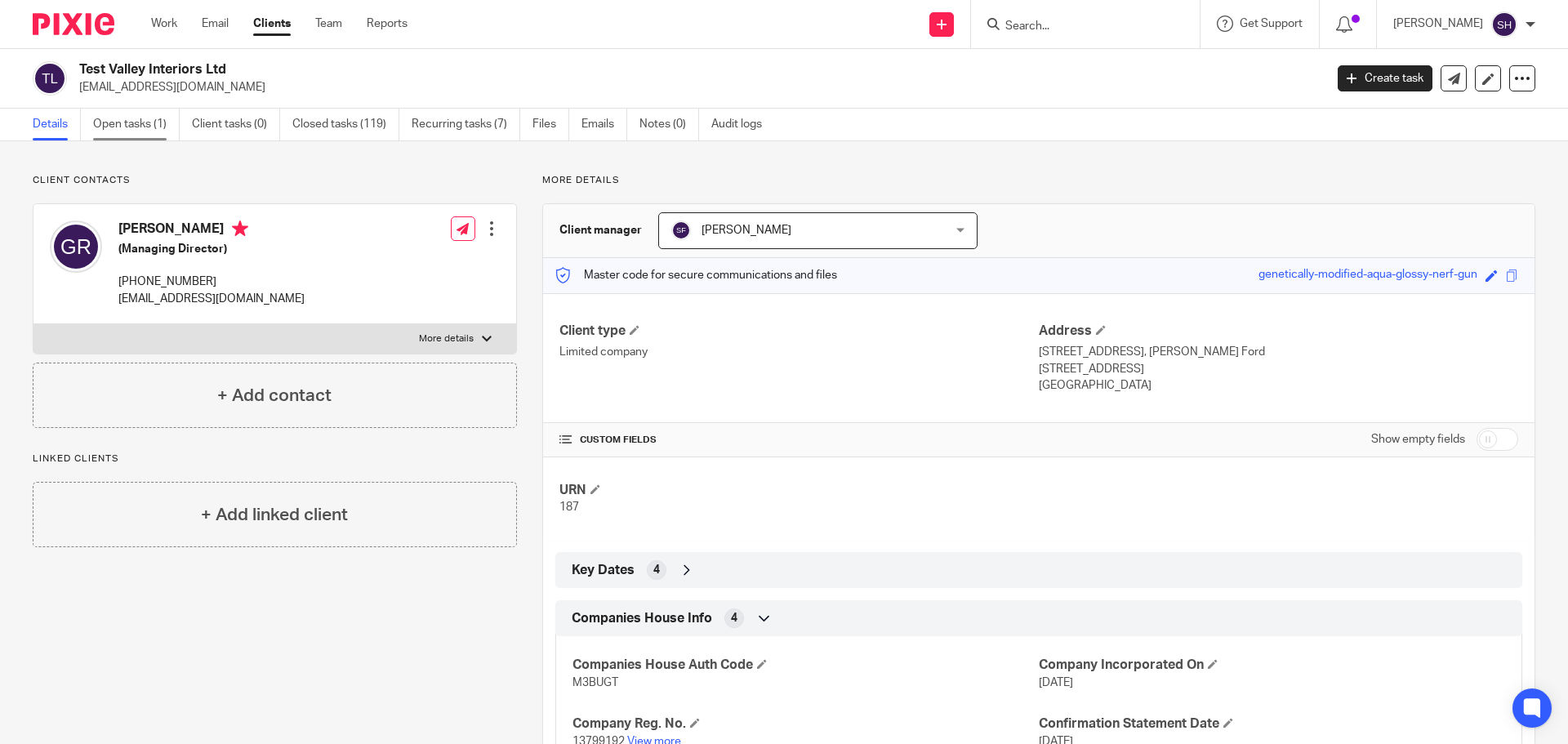
click at [149, 124] on link "Open tasks (1)" at bounding box center [137, 124] width 87 height 32
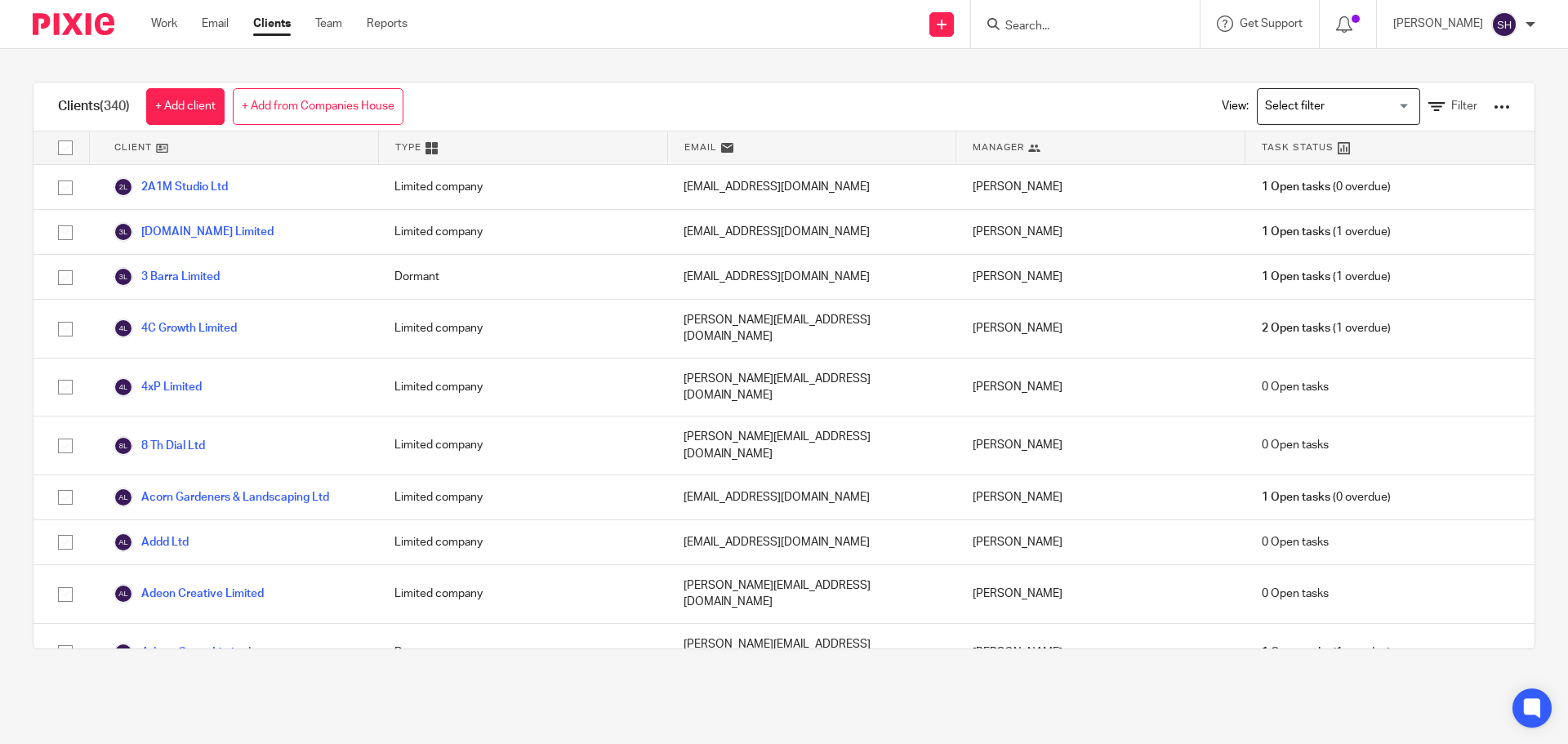
click at [1494, 111] on div at bounding box center [1502, 107] width 17 height 17
click at [1341, 160] on link "Update dates using Companies House" at bounding box center [1371, 168] width 227 height 24
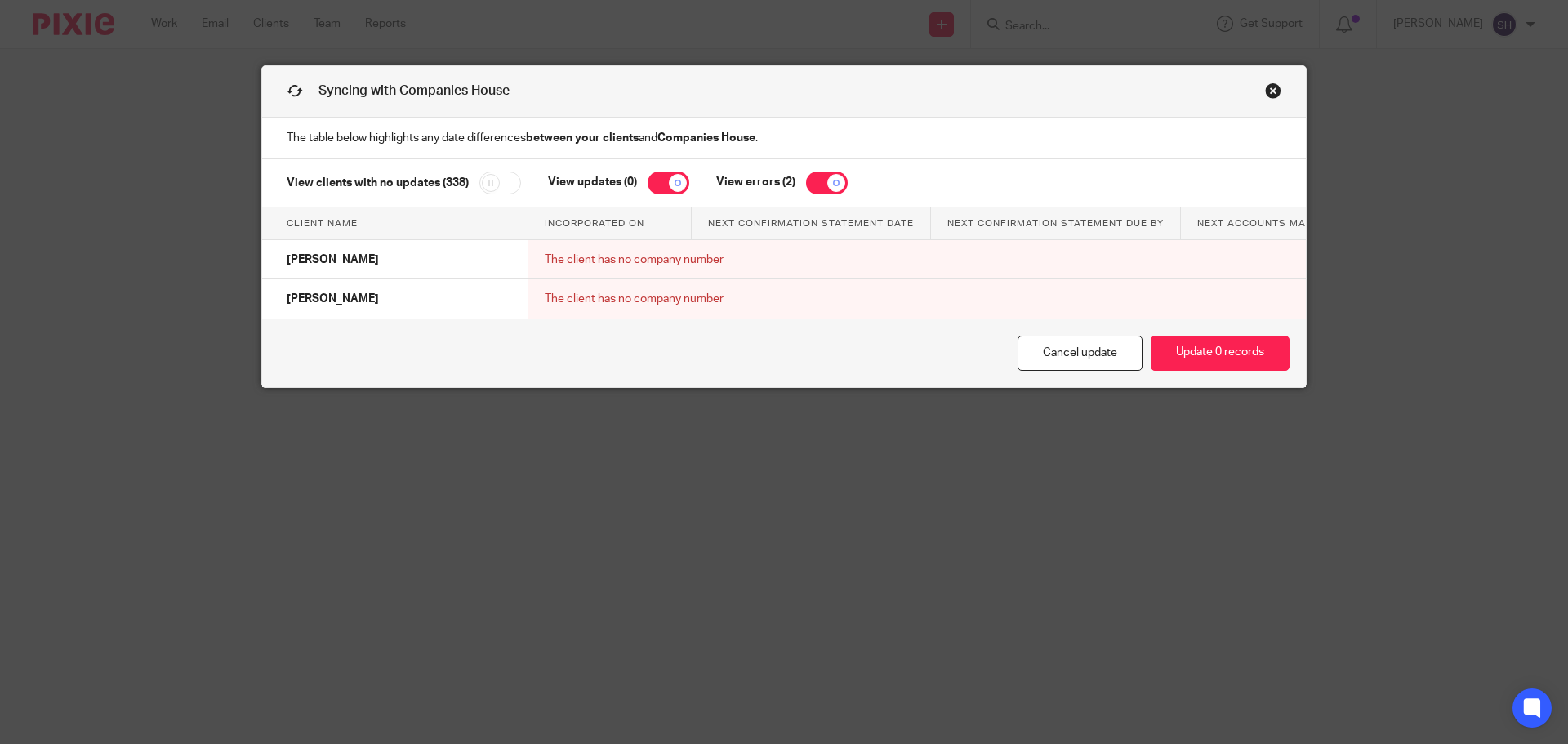
click at [1268, 93] on link "Close this dialog window" at bounding box center [1273, 94] width 17 height 22
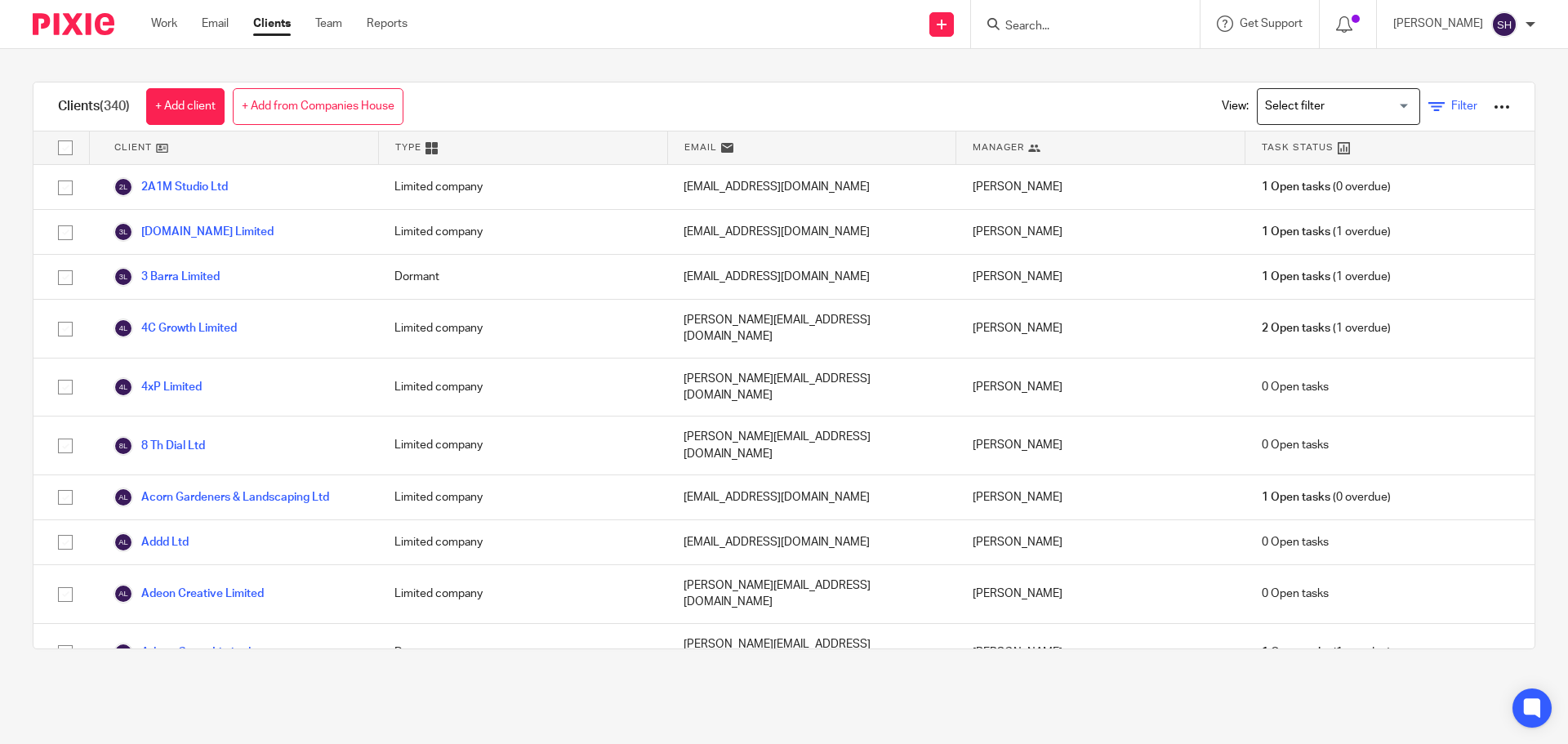
click at [1429, 105] on icon at bounding box center [1437, 107] width 17 height 17
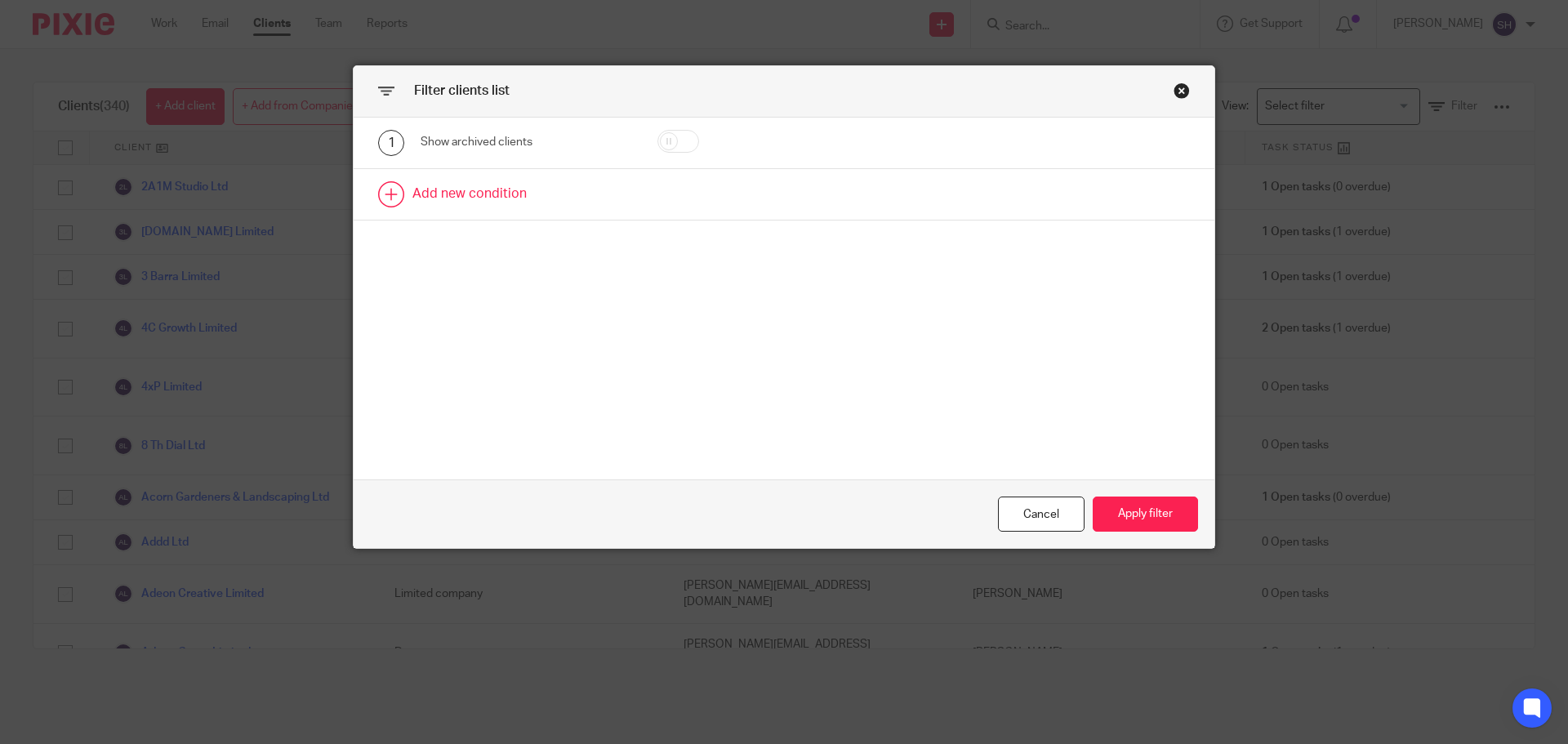
click at [483, 194] on link at bounding box center [784, 195] width 861 height 51
click at [461, 242] on link at bounding box center [784, 256] width 861 height 51
click at [485, 203] on div "Field" at bounding box center [512, 199] width 158 height 34
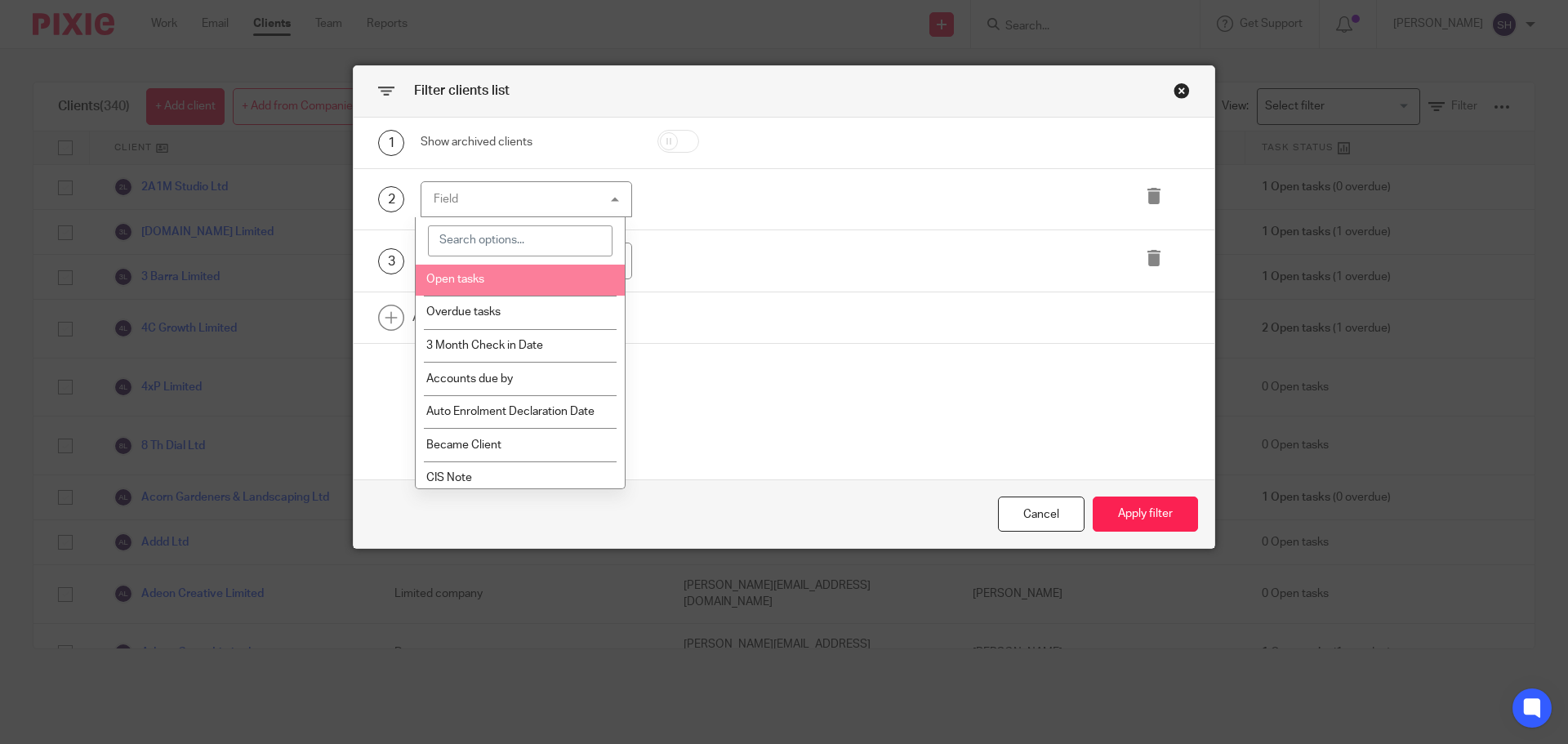
scroll to position [164, 0]
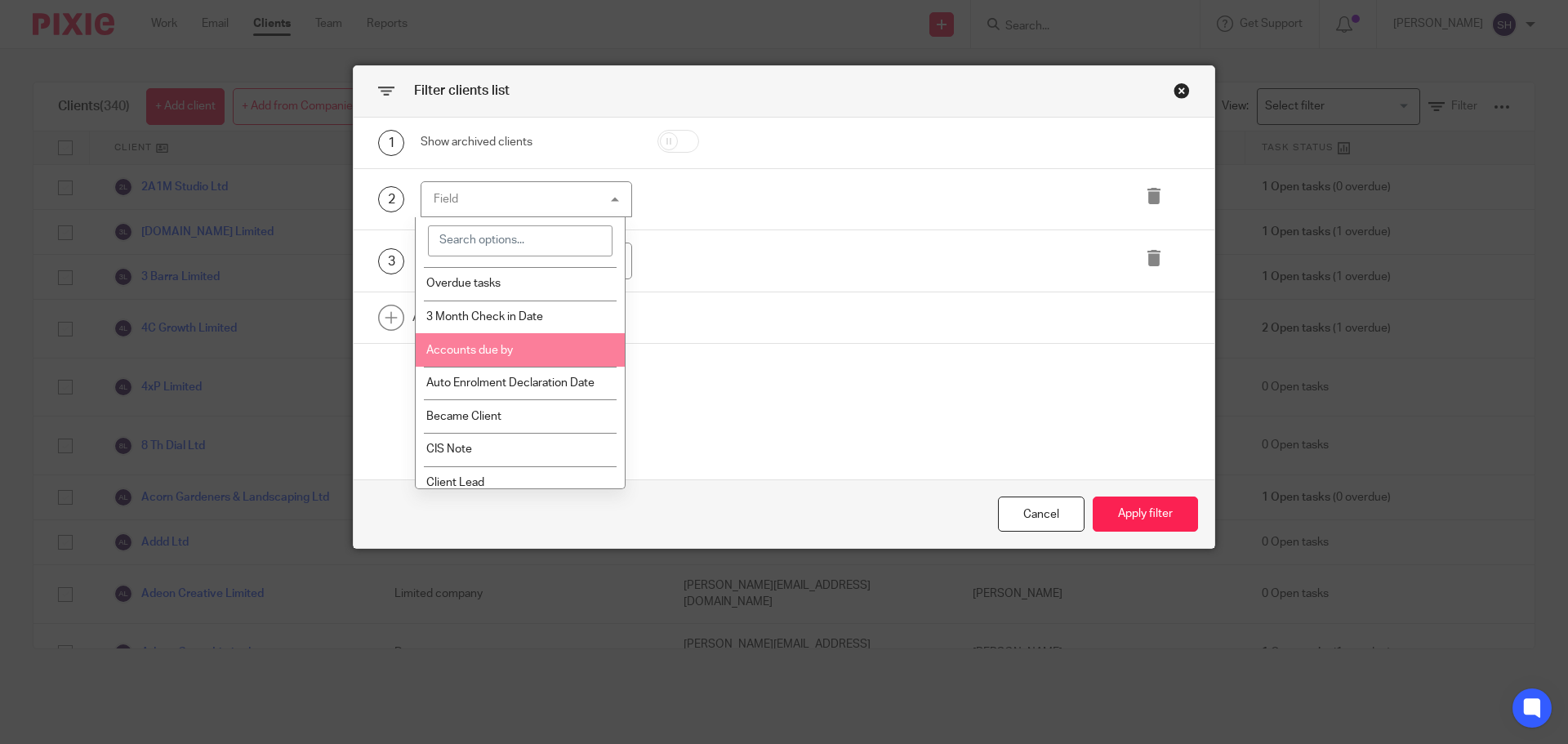
click at [485, 354] on span "Accounts due by" at bounding box center [470, 351] width 87 height 12
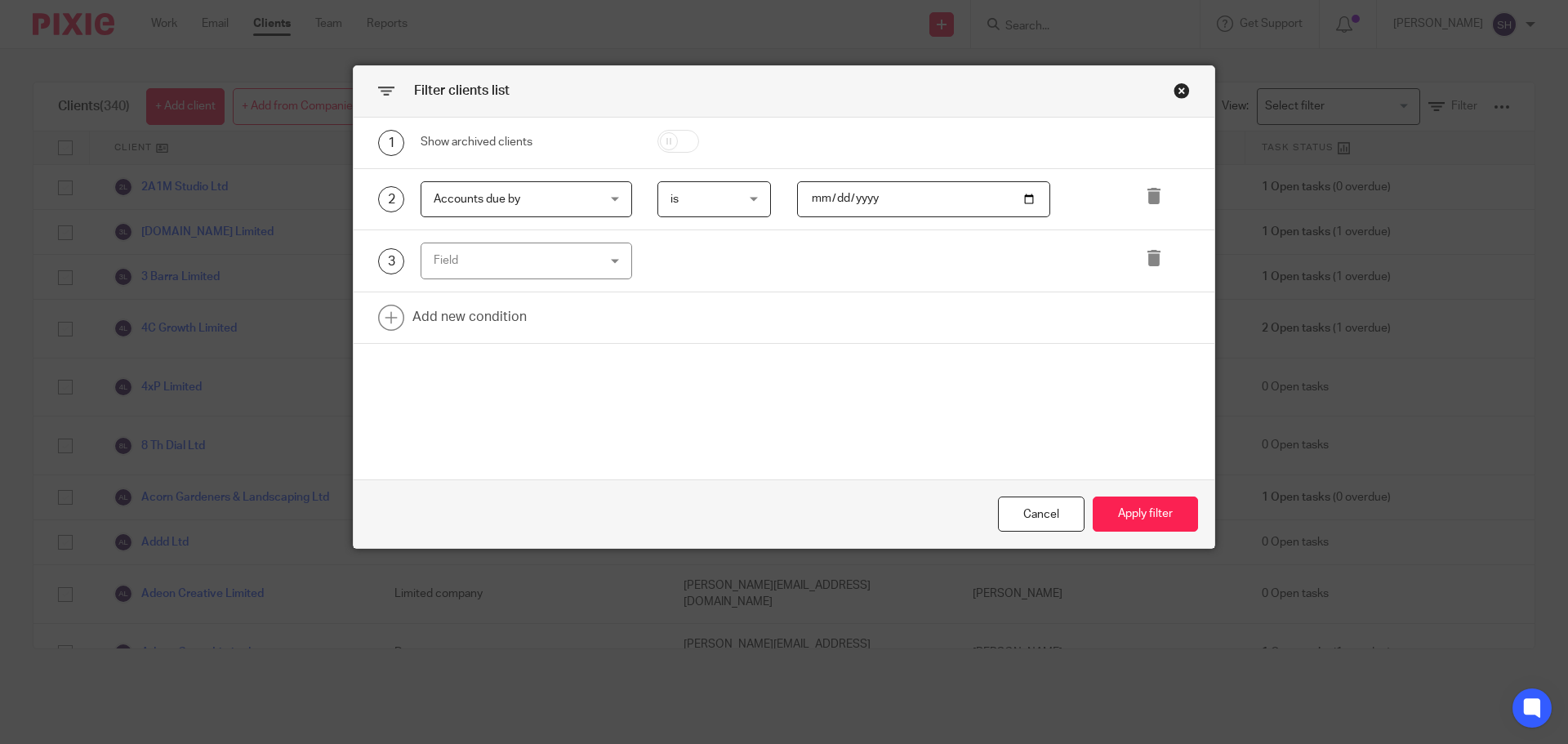
click at [734, 200] on span "is" at bounding box center [711, 199] width 80 height 34
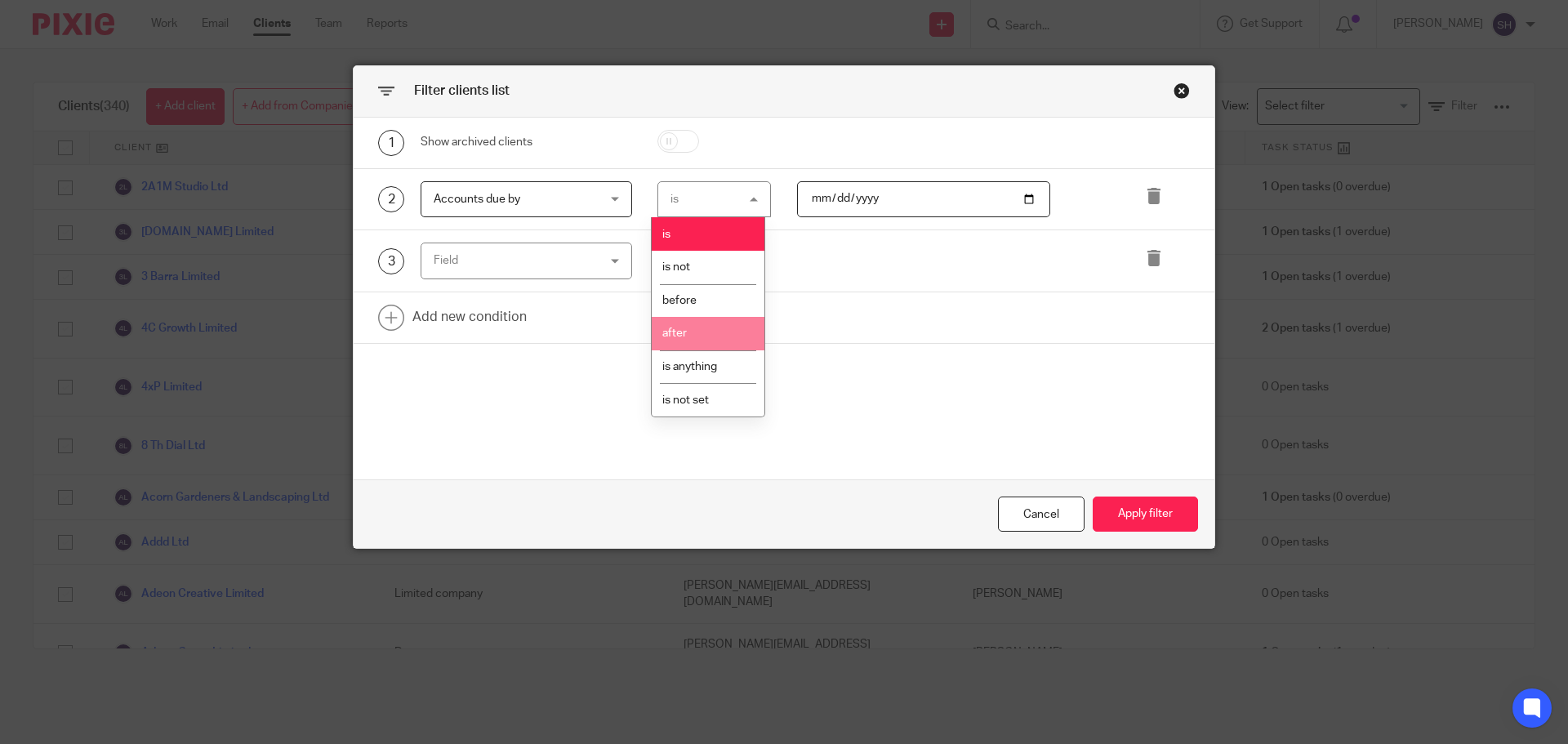
click at [686, 327] on span "after" at bounding box center [674, 333] width 24 height 12
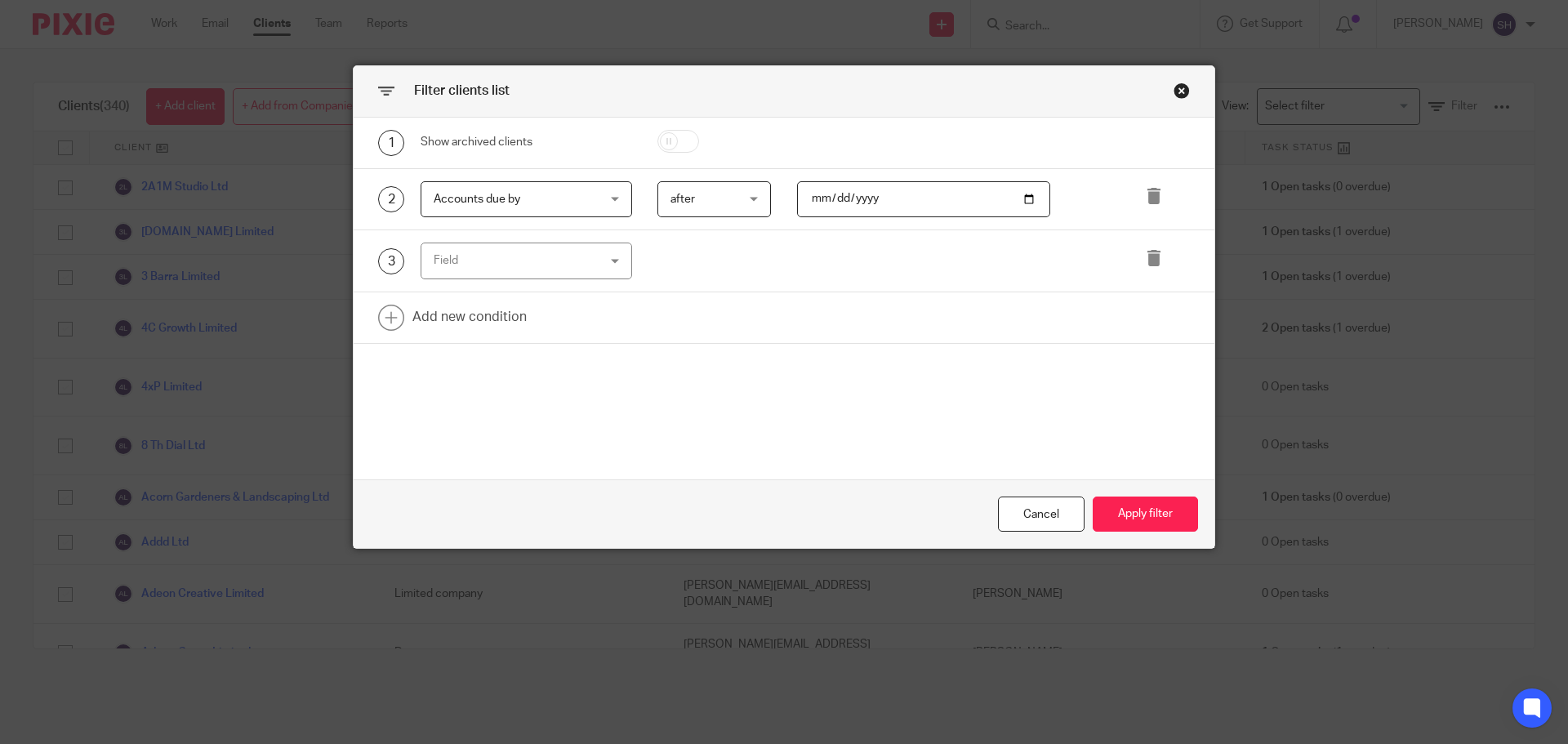
click at [864, 197] on input "date" at bounding box center [924, 200] width 254 height 37
click at [877, 198] on input "date" at bounding box center [924, 200] width 254 height 37
click at [1024, 198] on input "date" at bounding box center [924, 200] width 254 height 37
type input "2025-08-31"
click at [601, 256] on div "Field" at bounding box center [526, 261] width 211 height 37
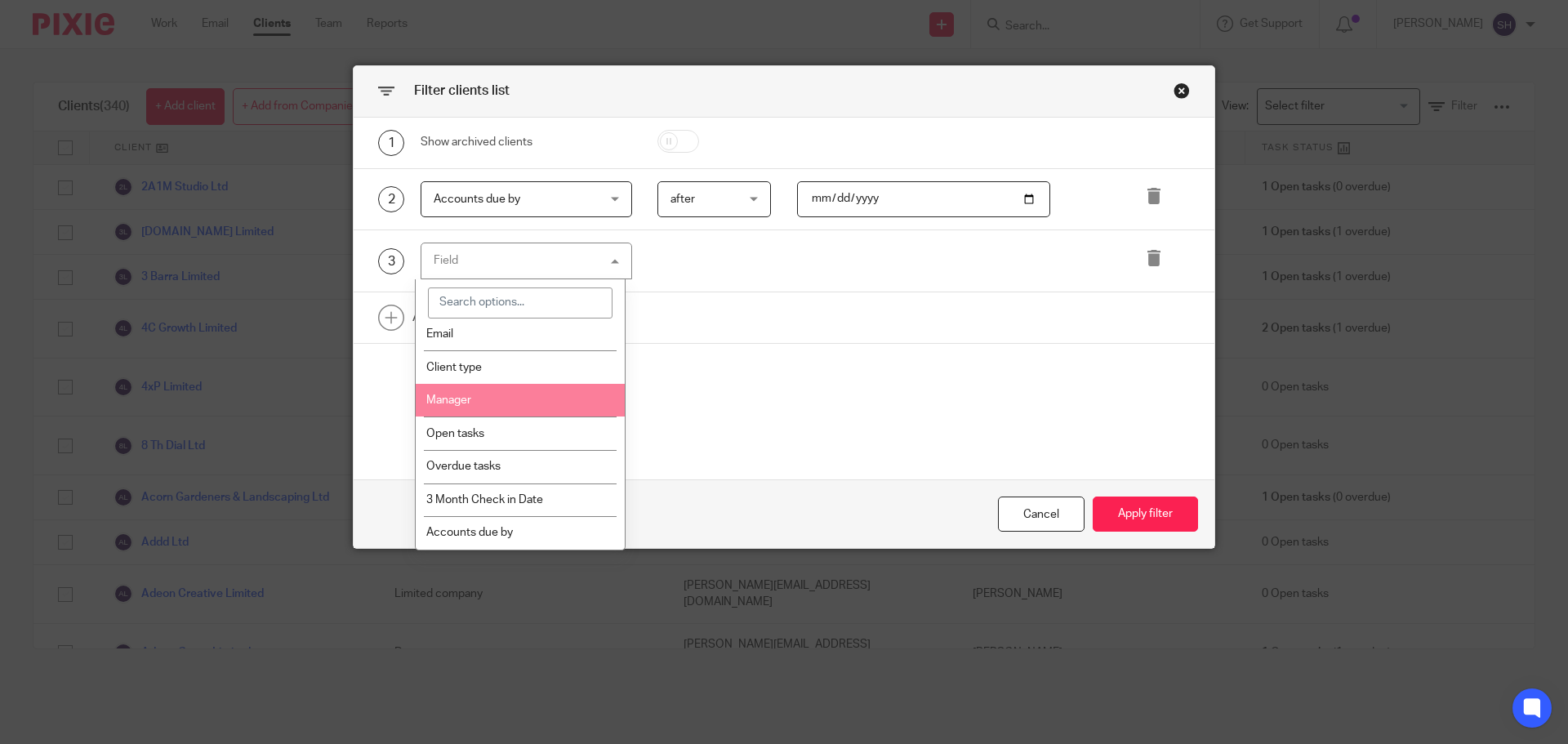
scroll to position [82, 0]
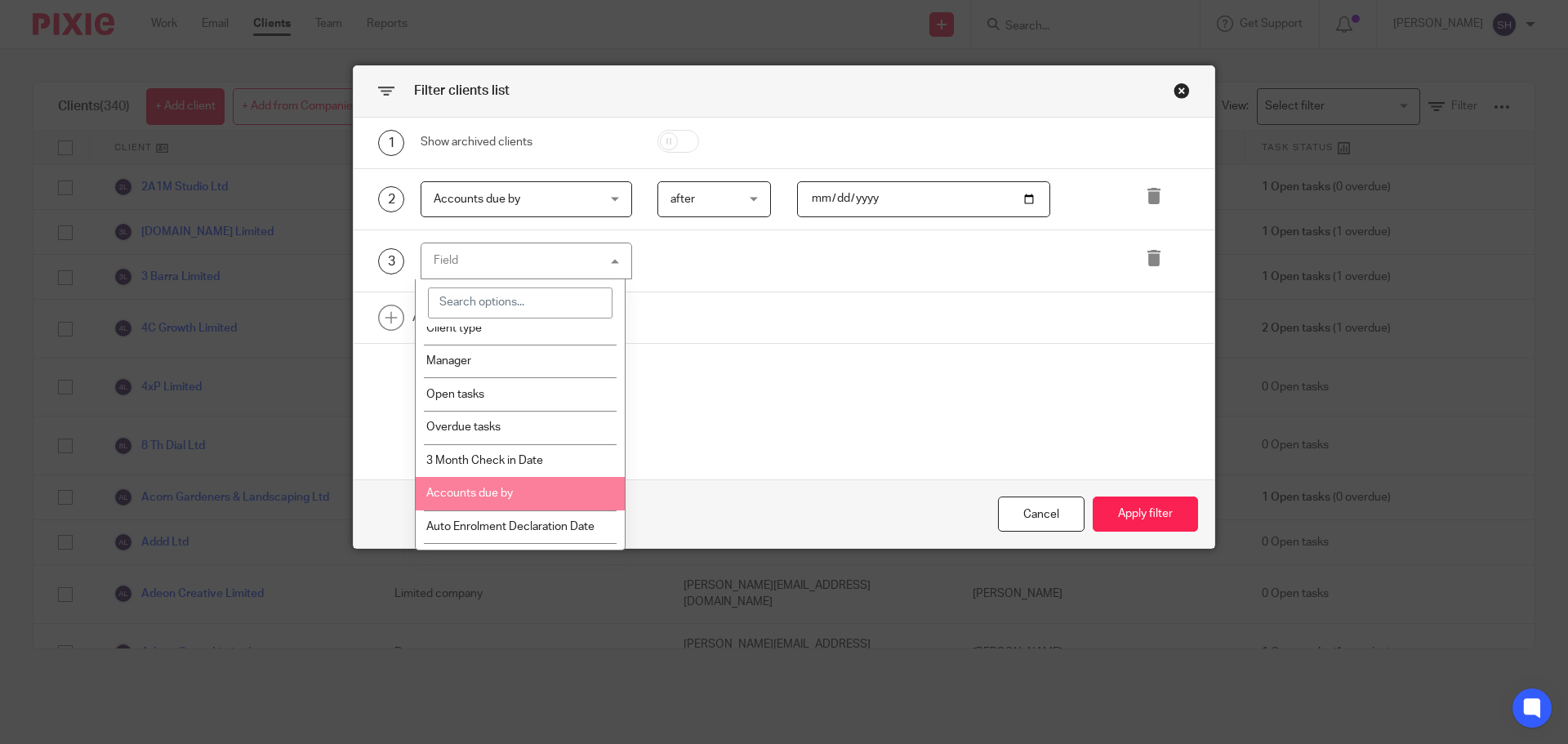
click at [493, 493] on span "Accounts due by" at bounding box center [470, 493] width 87 height 12
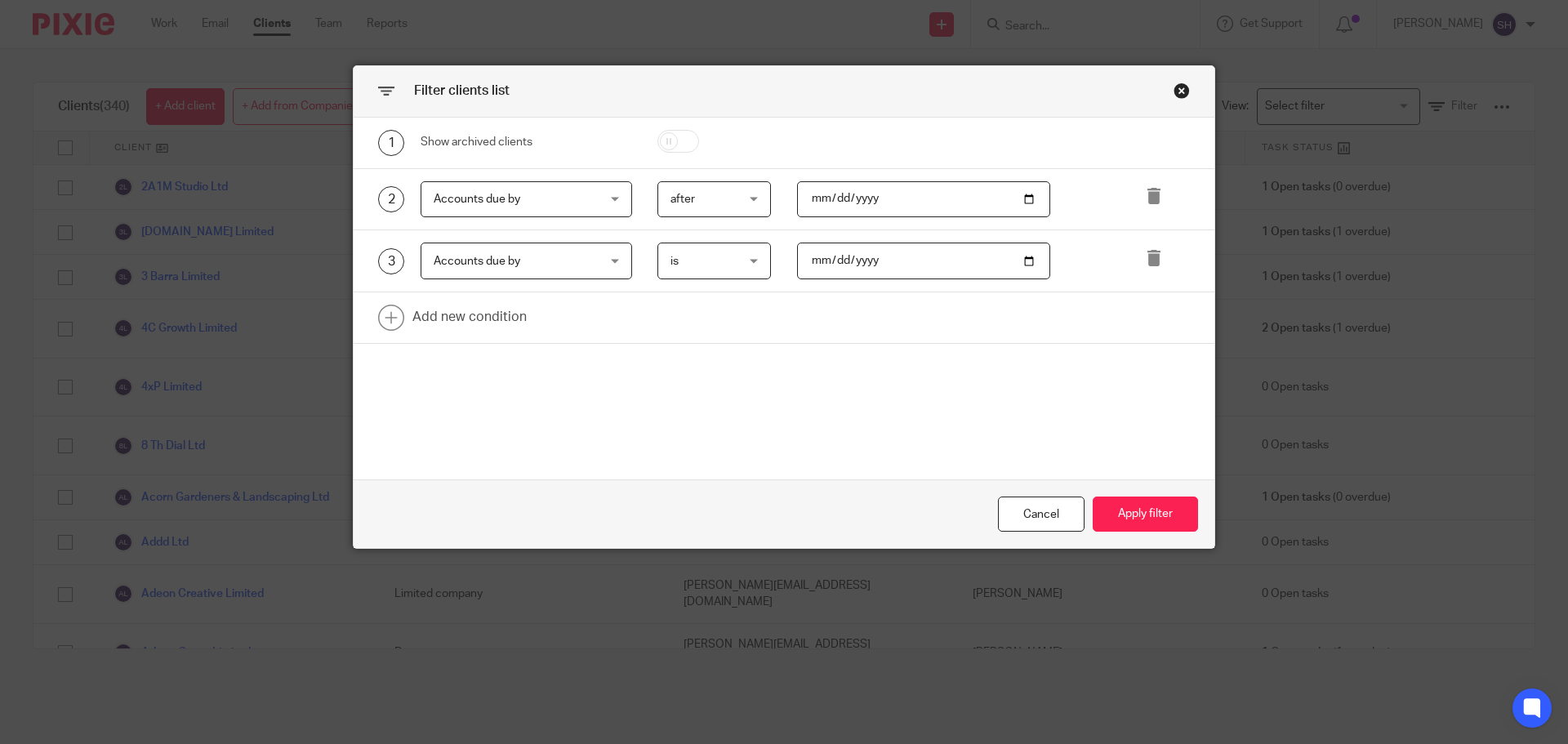
click at [716, 267] on span "is" at bounding box center [711, 261] width 80 height 34
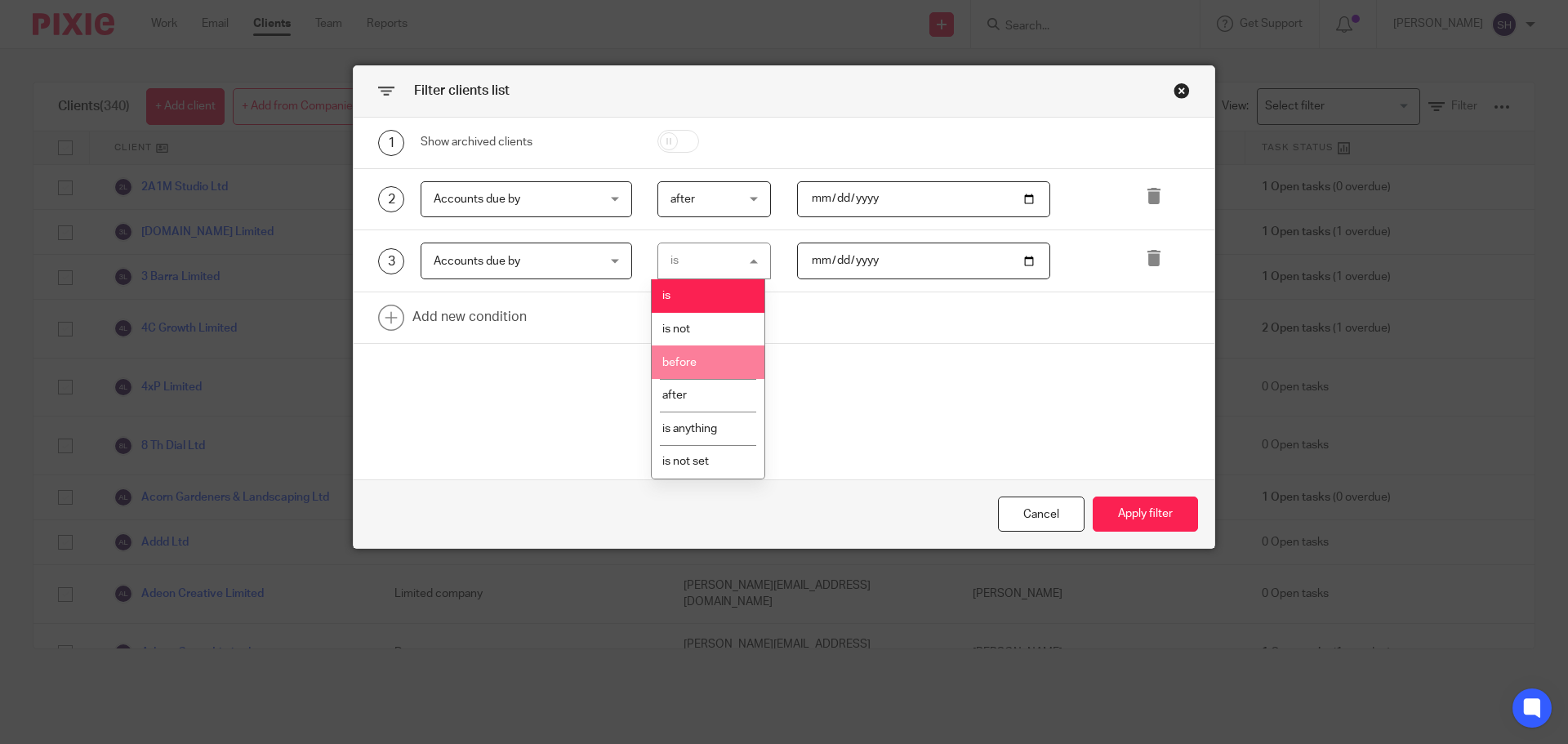
click at [695, 367] on span "before" at bounding box center [679, 363] width 34 height 12
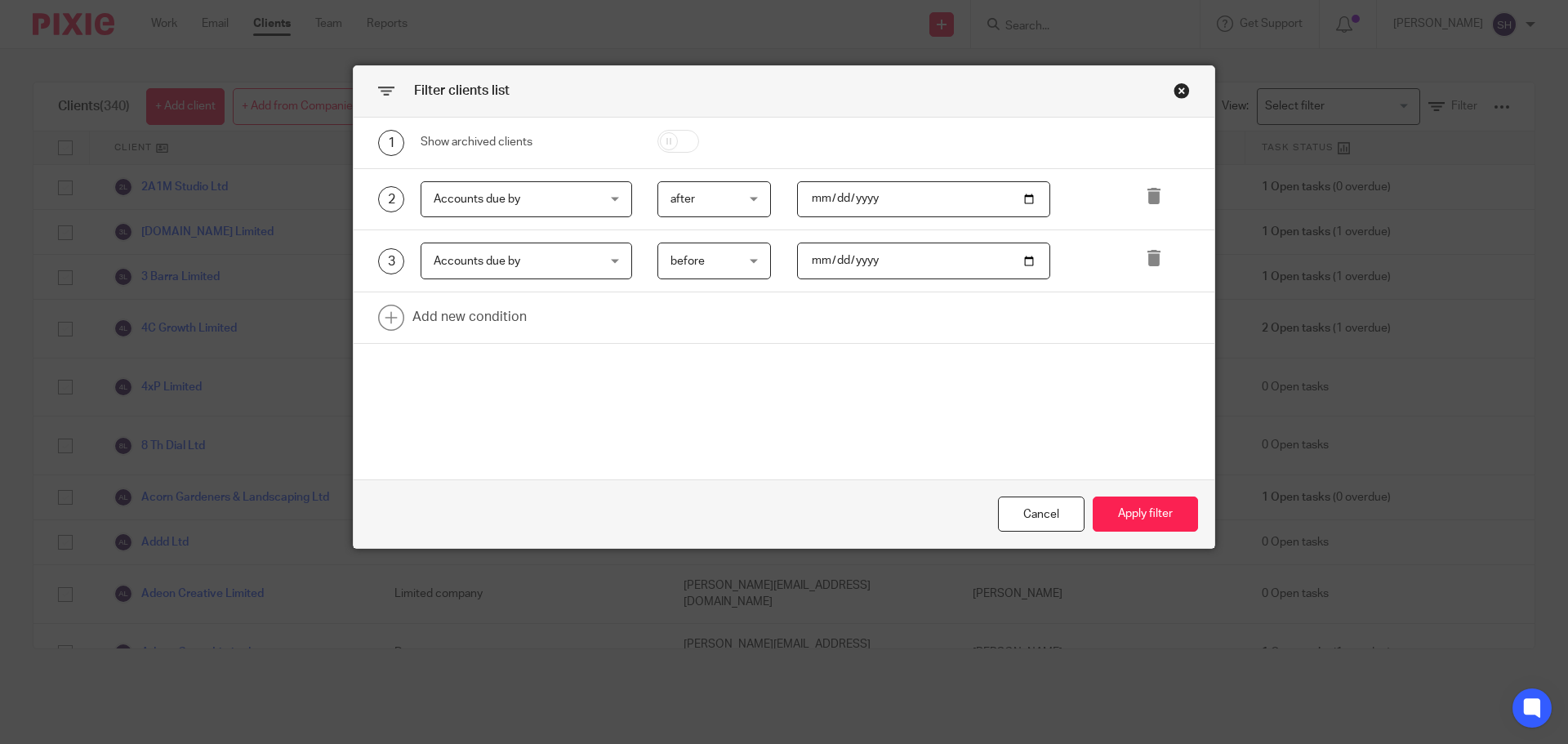
click at [917, 267] on input "date" at bounding box center [924, 261] width 254 height 37
click at [1030, 261] on input "date" at bounding box center [924, 261] width 254 height 37
type input "2025-10-01"
click at [1182, 516] on button "Apply filter" at bounding box center [1146, 514] width 105 height 35
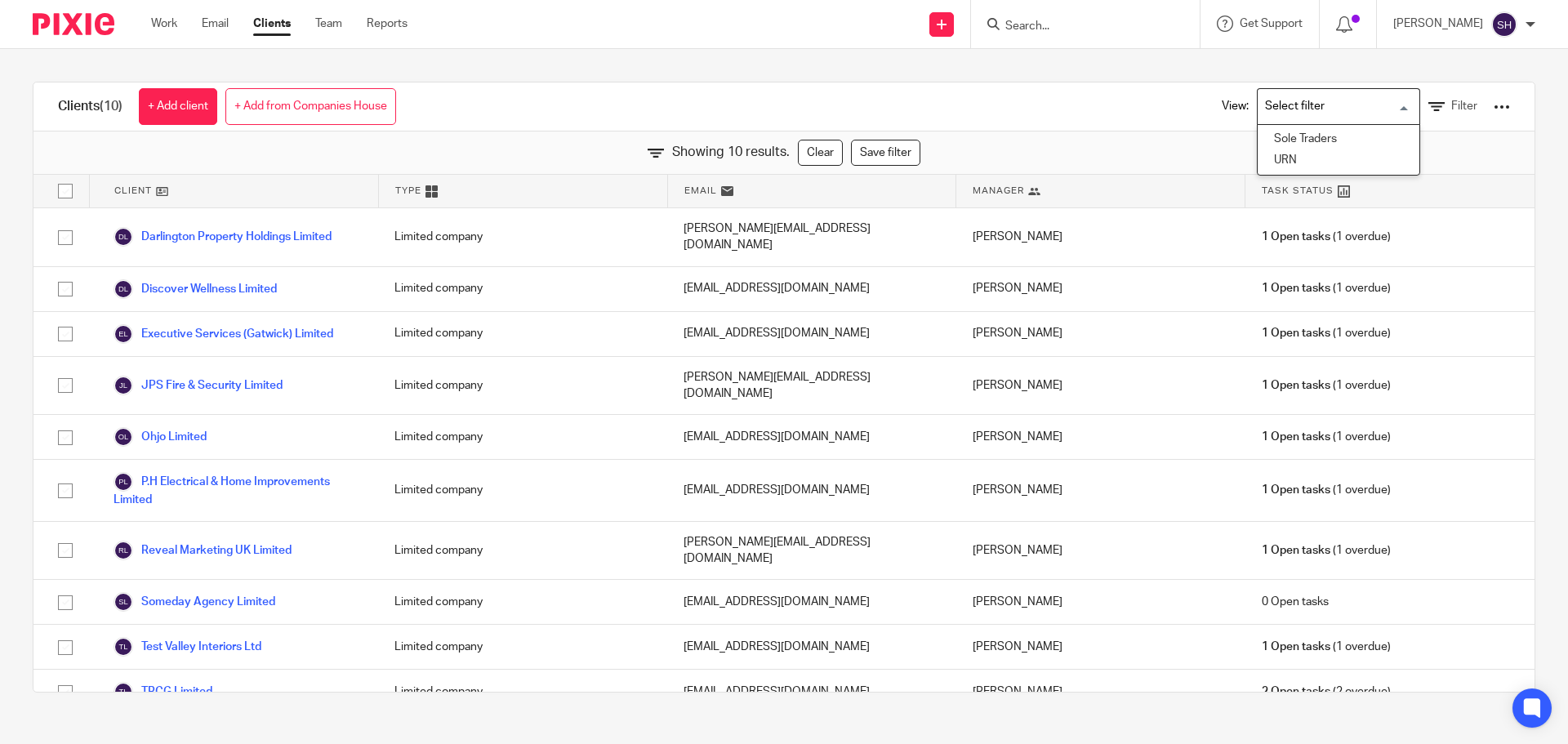
click at [1262, 108] on input "Search for option" at bounding box center [1334, 107] width 151 height 28
click at [1451, 104] on span "Filter" at bounding box center [1464, 106] width 26 height 12
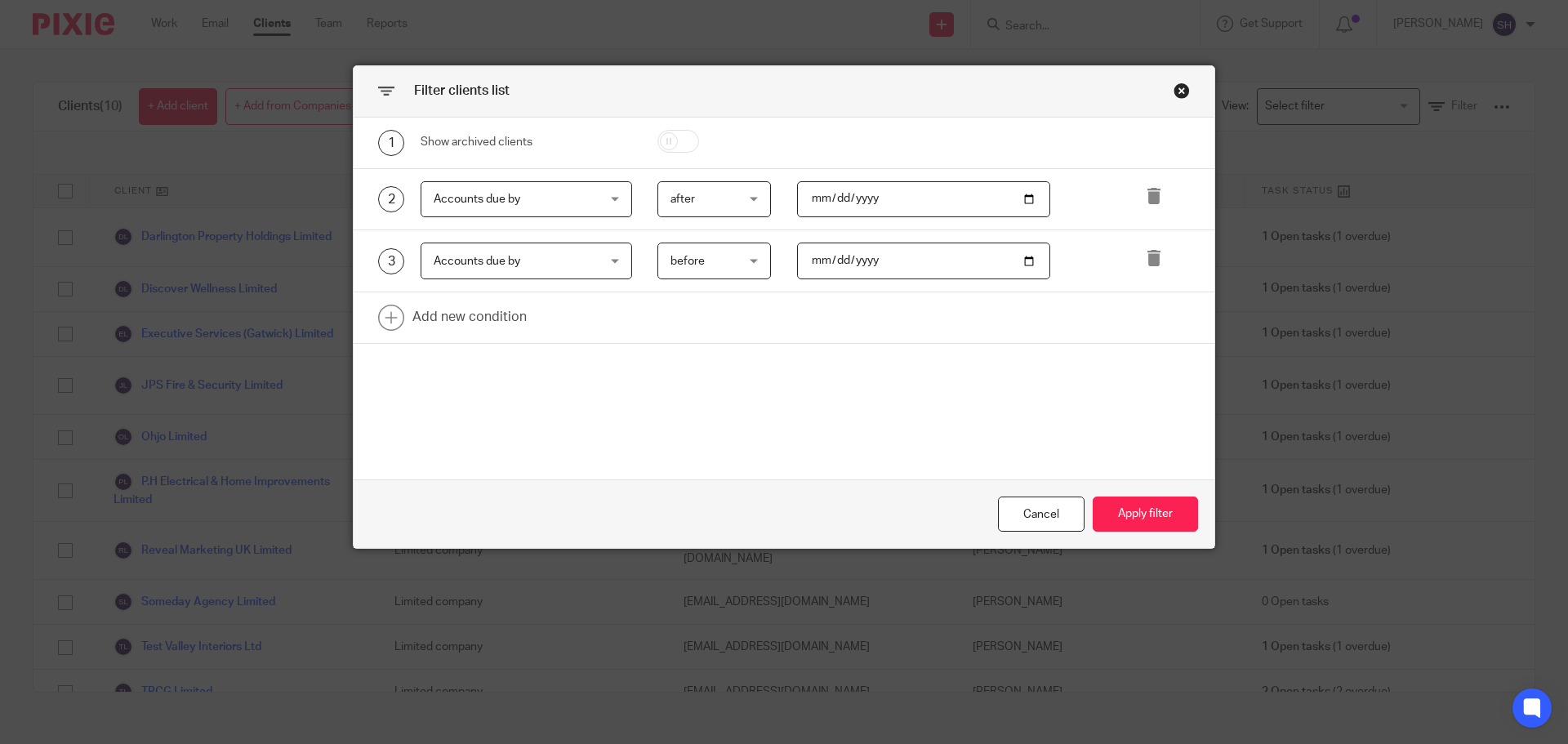
click at [870, 255] on input "2025-10-01" at bounding box center [924, 261] width 254 height 37
click at [1020, 262] on input "2025-10-01" at bounding box center [924, 261] width 254 height 37
type input "2025-09-30"
click at [1125, 518] on button "Apply filter" at bounding box center [1146, 514] width 105 height 35
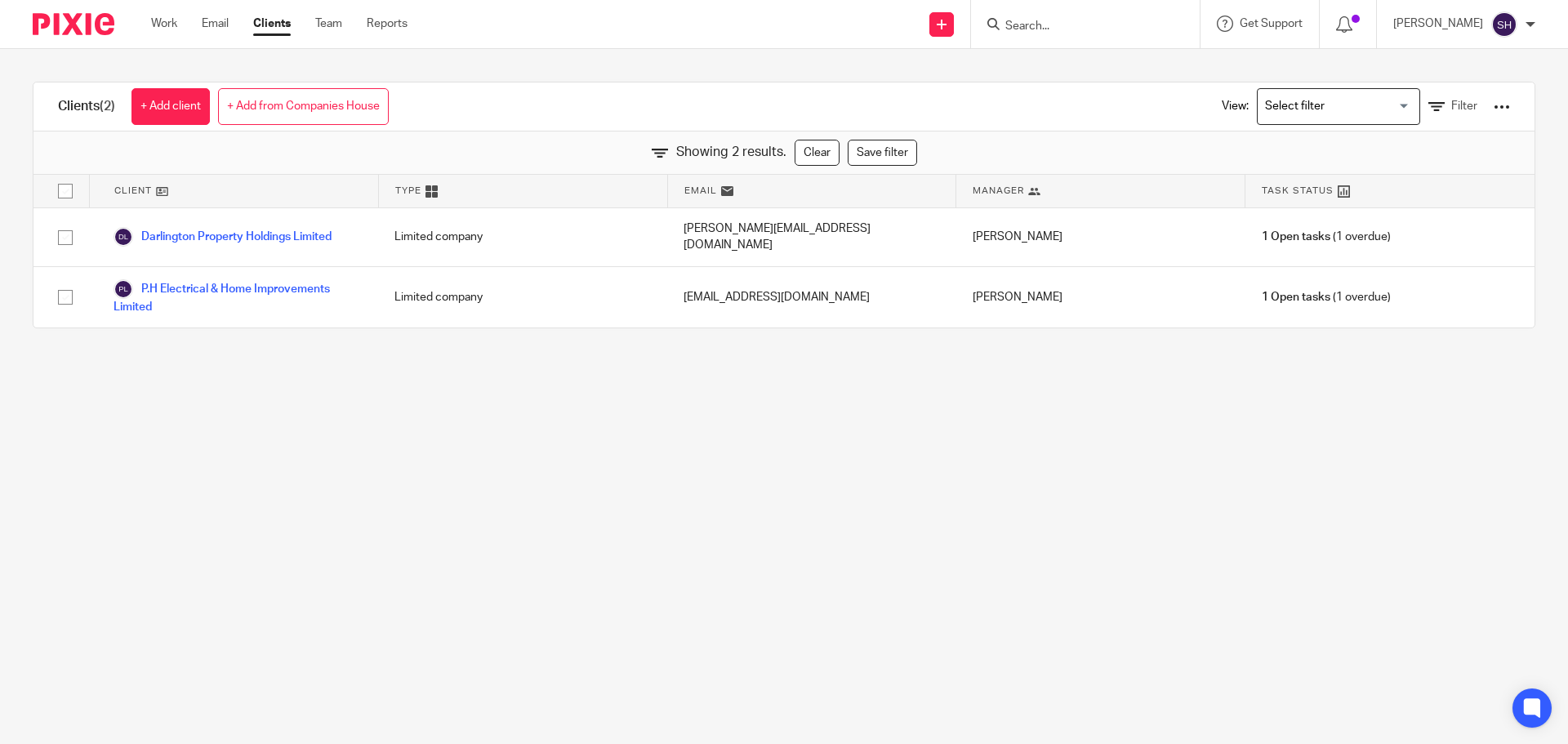
click at [1274, 115] on input "Search for option" at bounding box center [1334, 107] width 151 height 28
click at [1429, 106] on icon at bounding box center [1437, 107] width 17 height 17
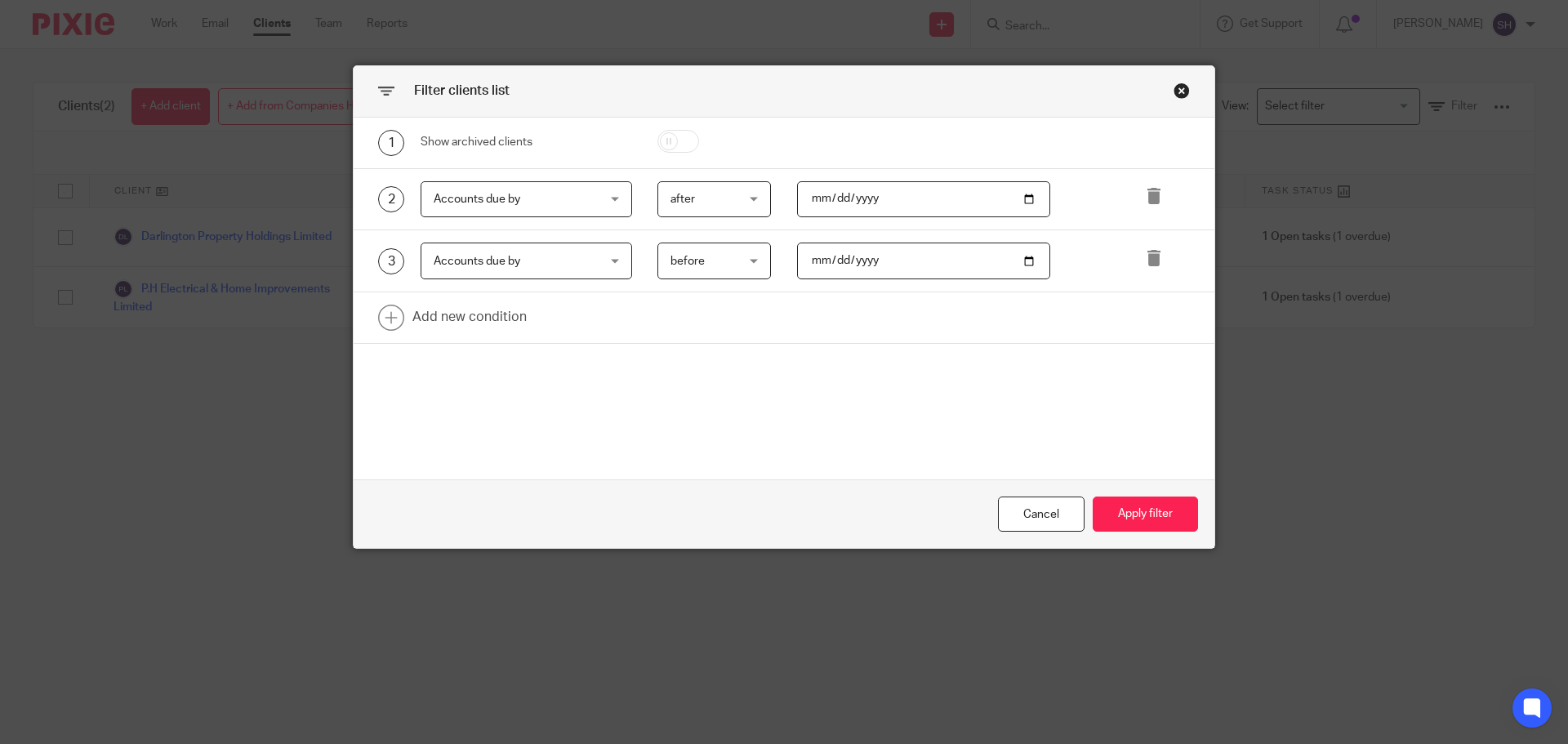
click at [916, 200] on input "2025-08-31" at bounding box center [924, 200] width 254 height 37
click at [1033, 195] on input "2025-08-31" at bounding box center [924, 200] width 254 height 37
click at [1025, 195] on input "2025-08-31" at bounding box center [924, 200] width 254 height 37
type input "2025-09-01"
click at [1033, 266] on input "2025-09-30" at bounding box center [924, 261] width 254 height 37
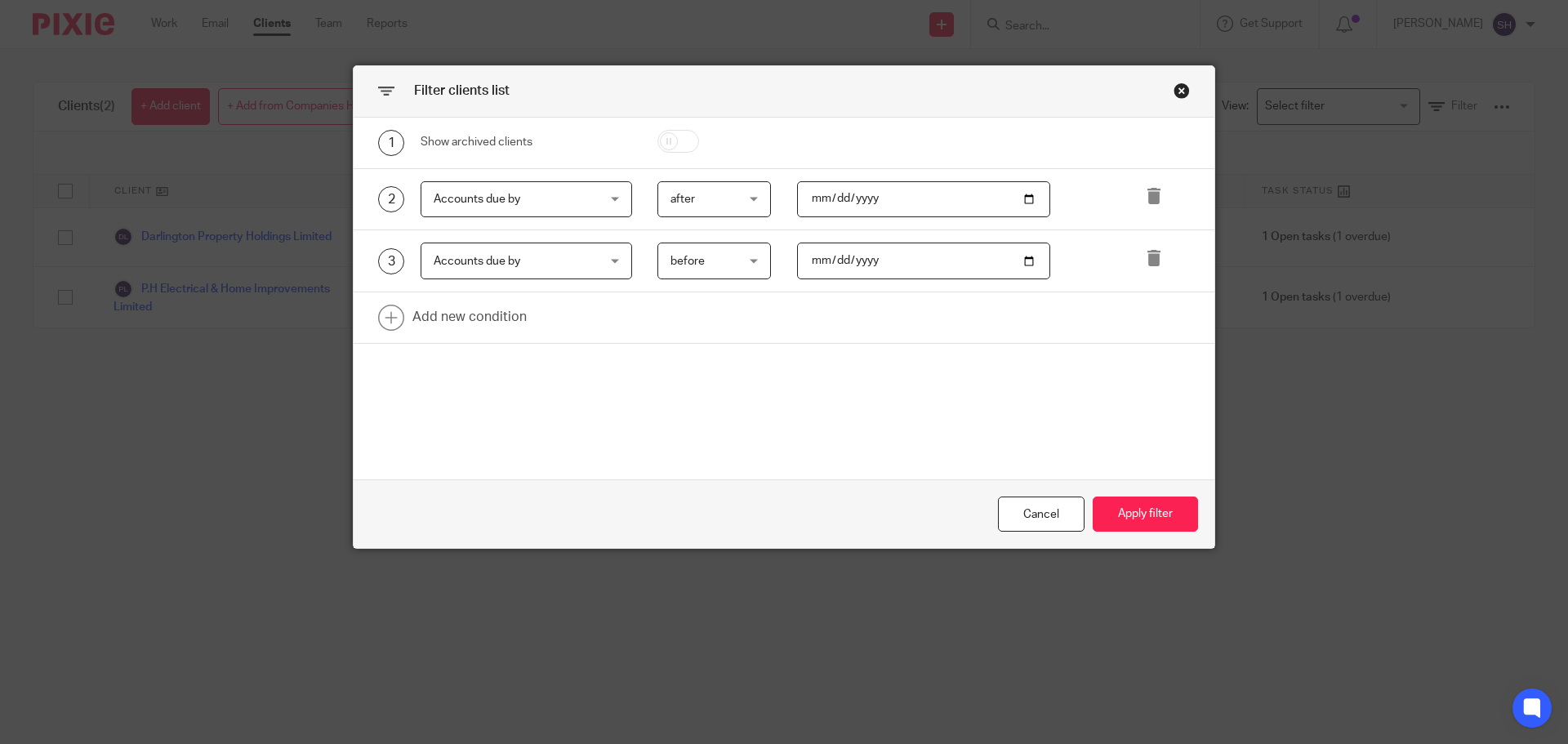
click at [1026, 260] on input "2025-09-30" at bounding box center [924, 261] width 254 height 37
type input "2025-10-01"
click at [1166, 506] on button "Apply filter" at bounding box center [1146, 514] width 105 height 35
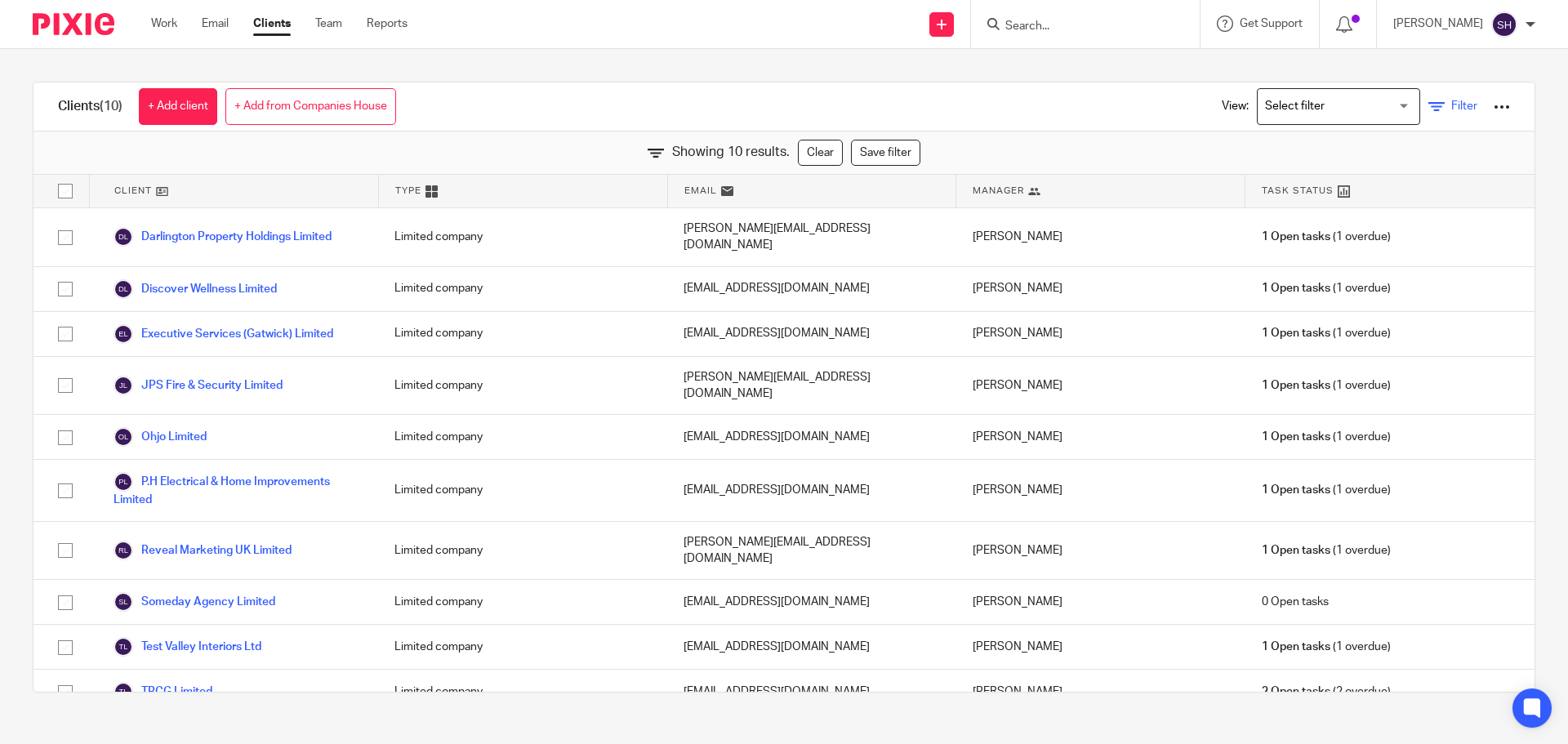
click at [1429, 99] on link "Filter" at bounding box center [1453, 106] width 49 height 18
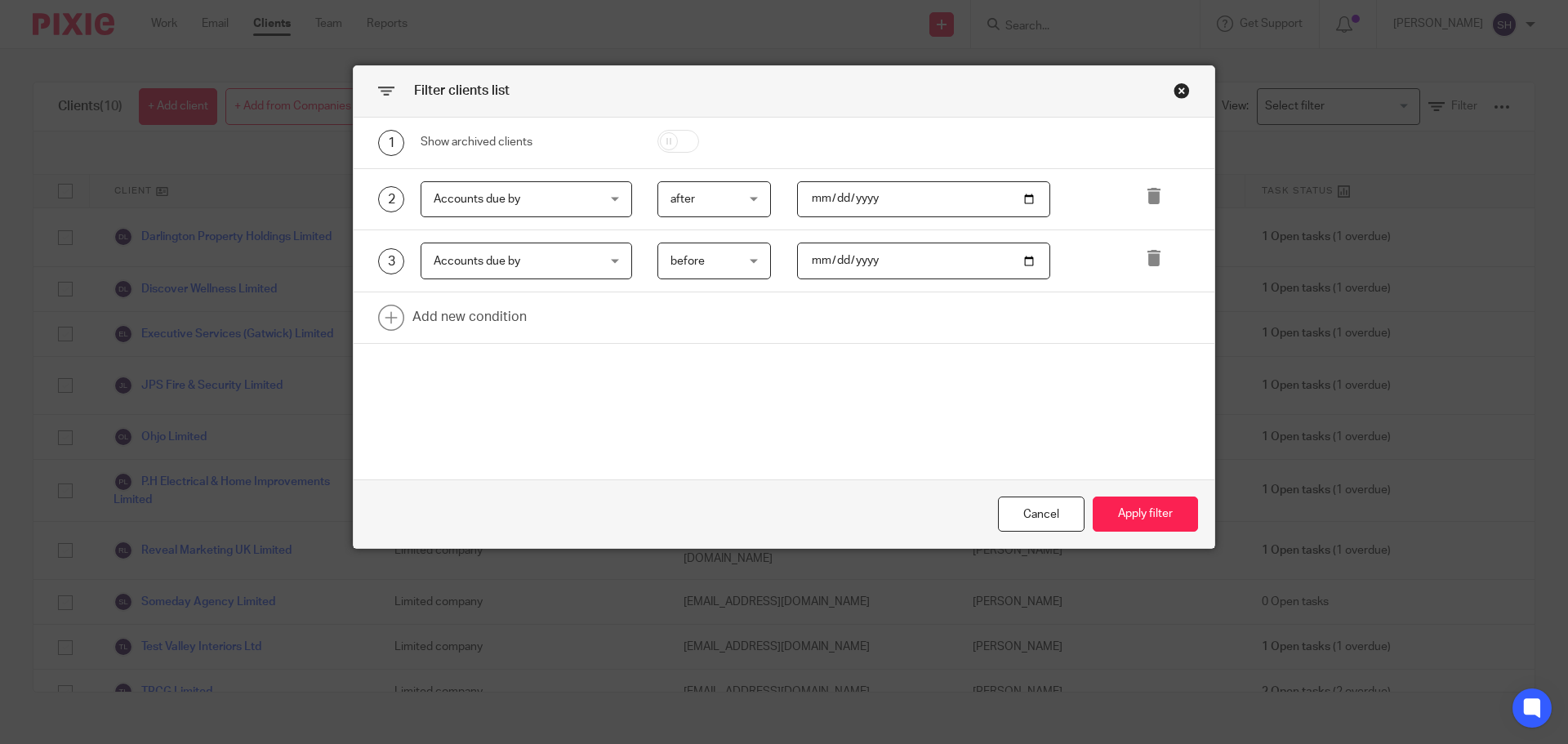
click at [885, 258] on input "2025-10-01" at bounding box center [924, 261] width 254 height 37
drag, startPoint x: 885, startPoint y: 258, endPoint x: 817, endPoint y: 266, distance: 68.5
click at [817, 266] on input "2025-10-01" at bounding box center [924, 261] width 254 height 37
click at [855, 201] on input "2025-09-01" at bounding box center [924, 200] width 254 height 37
click at [835, 193] on input "2025-09-01" at bounding box center [924, 200] width 254 height 37
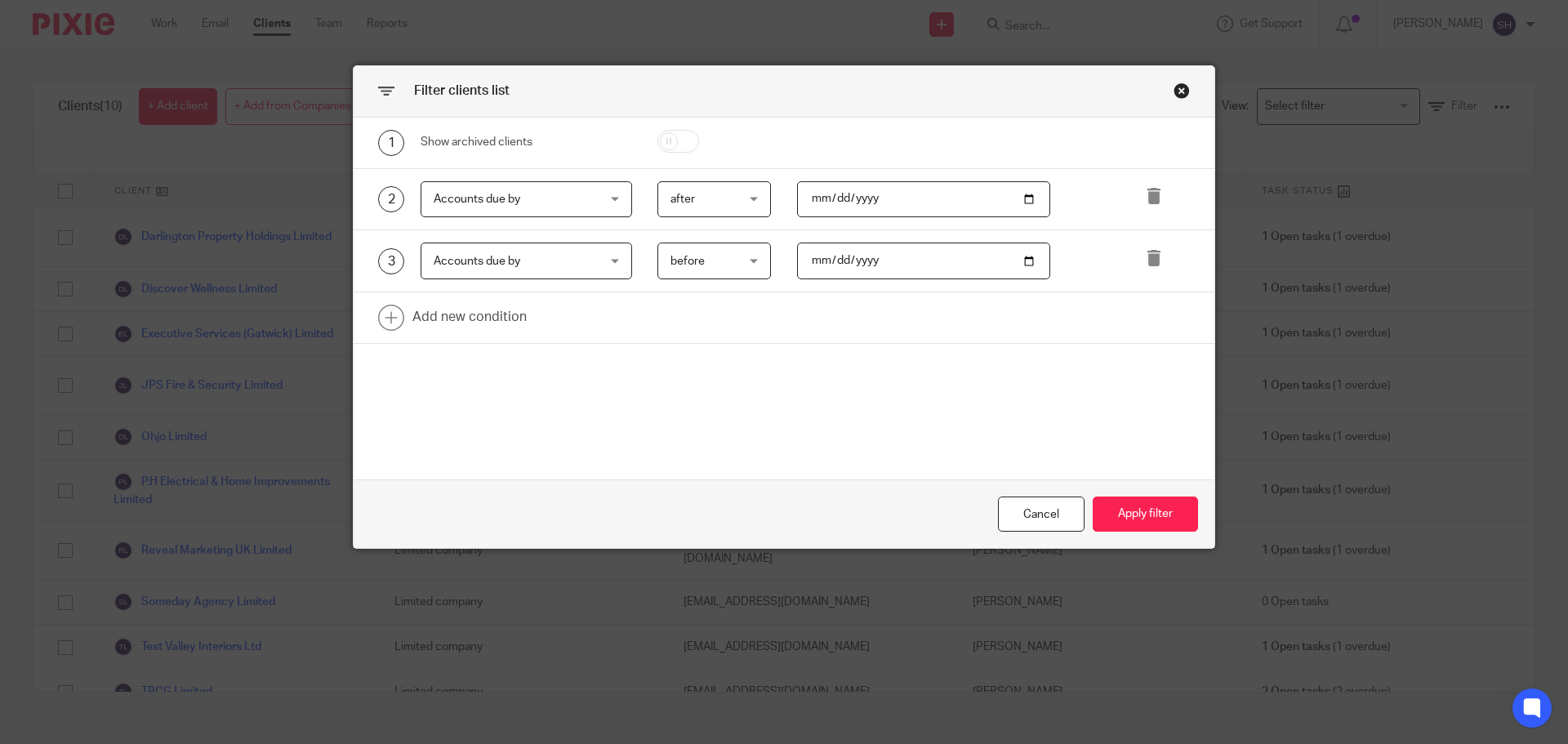
type input "2025-08-01"
click at [836, 256] on input "2025-10-01" at bounding box center [924, 261] width 254 height 37
type input "2025-09-01"
click at [1150, 514] on button "Apply filter" at bounding box center [1146, 514] width 105 height 35
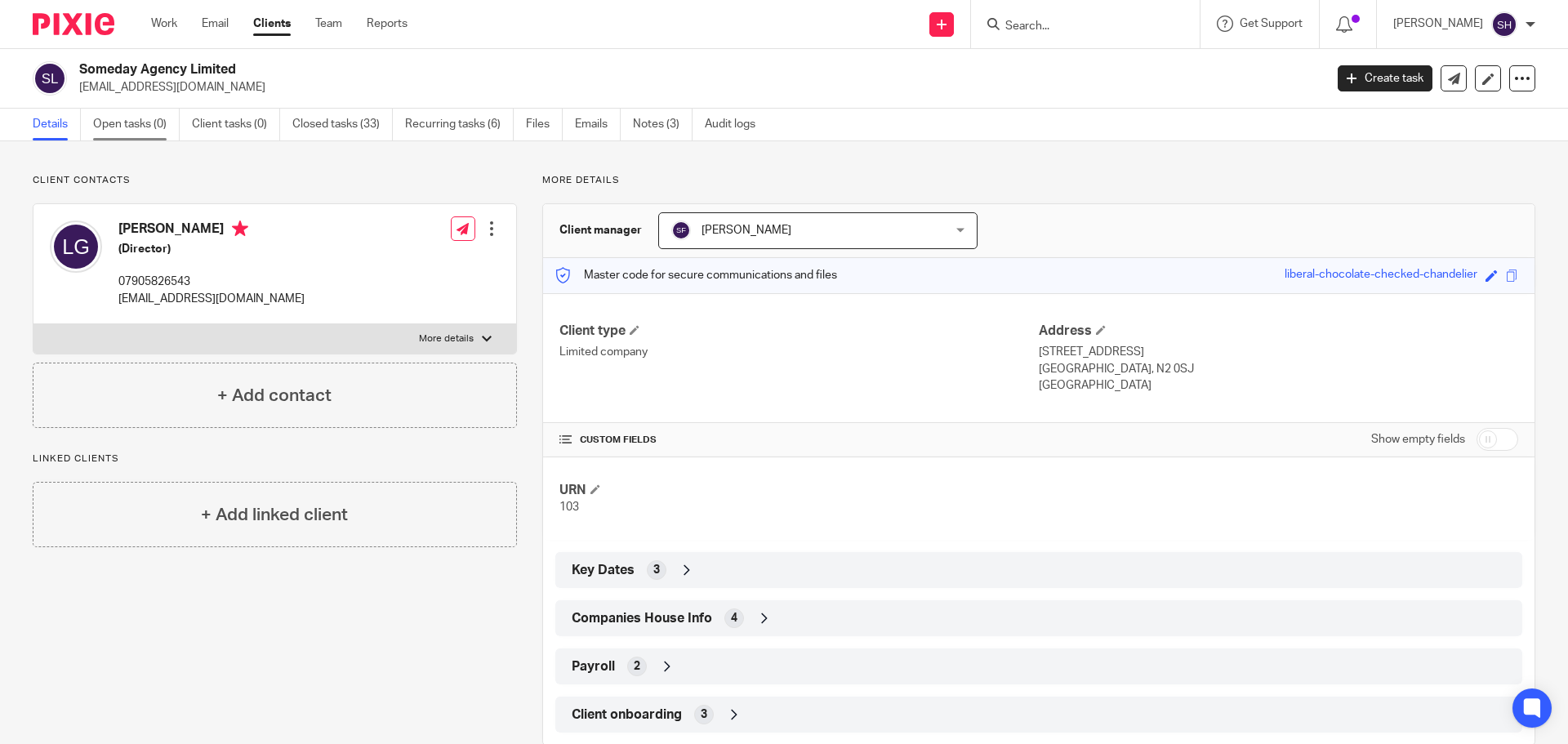
click at [137, 128] on link "Open tasks (0)" at bounding box center [137, 124] width 87 height 32
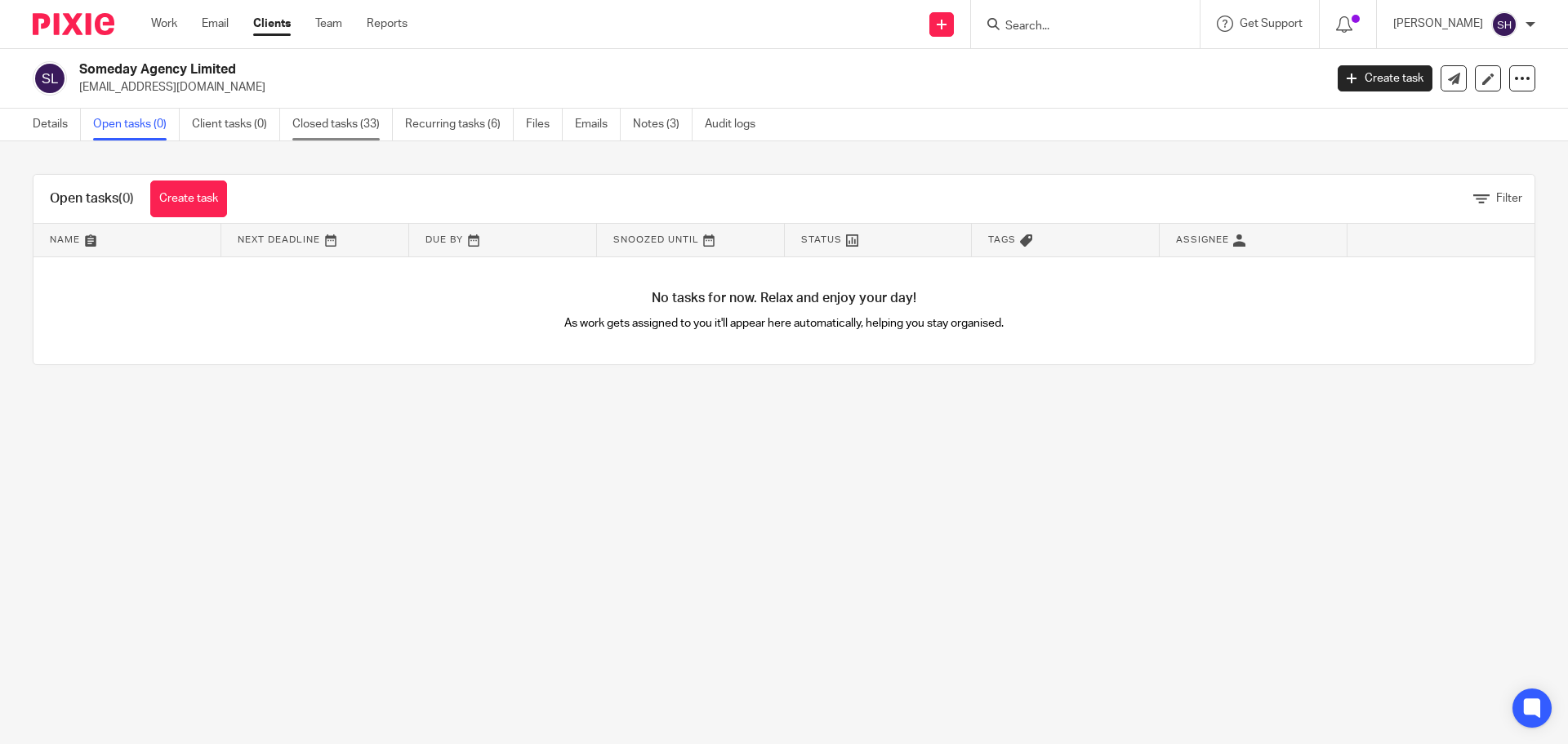
click at [314, 119] on link "Closed tasks (33)" at bounding box center [342, 124] width 100 height 32
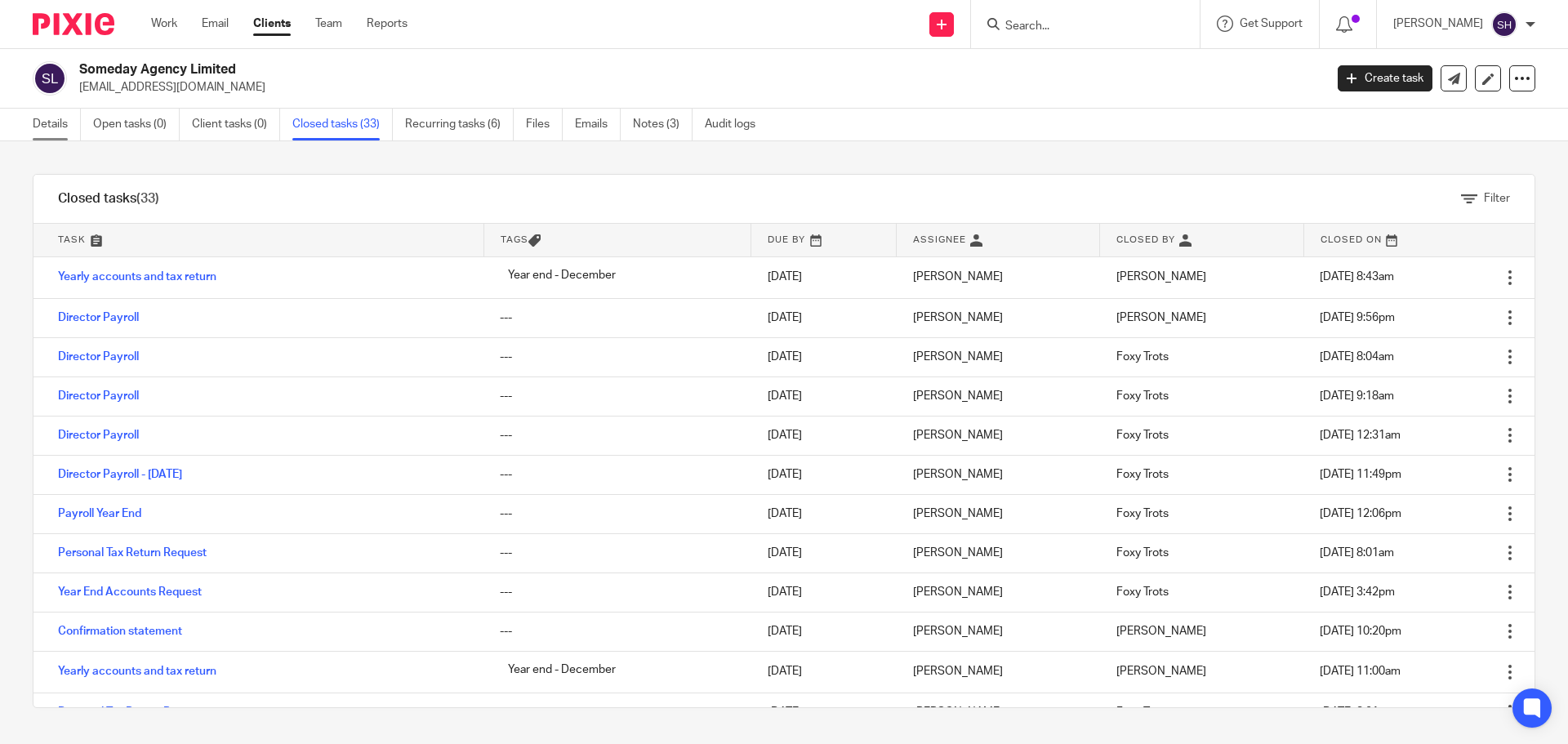
click at [68, 114] on link "Details" at bounding box center [57, 124] width 48 height 32
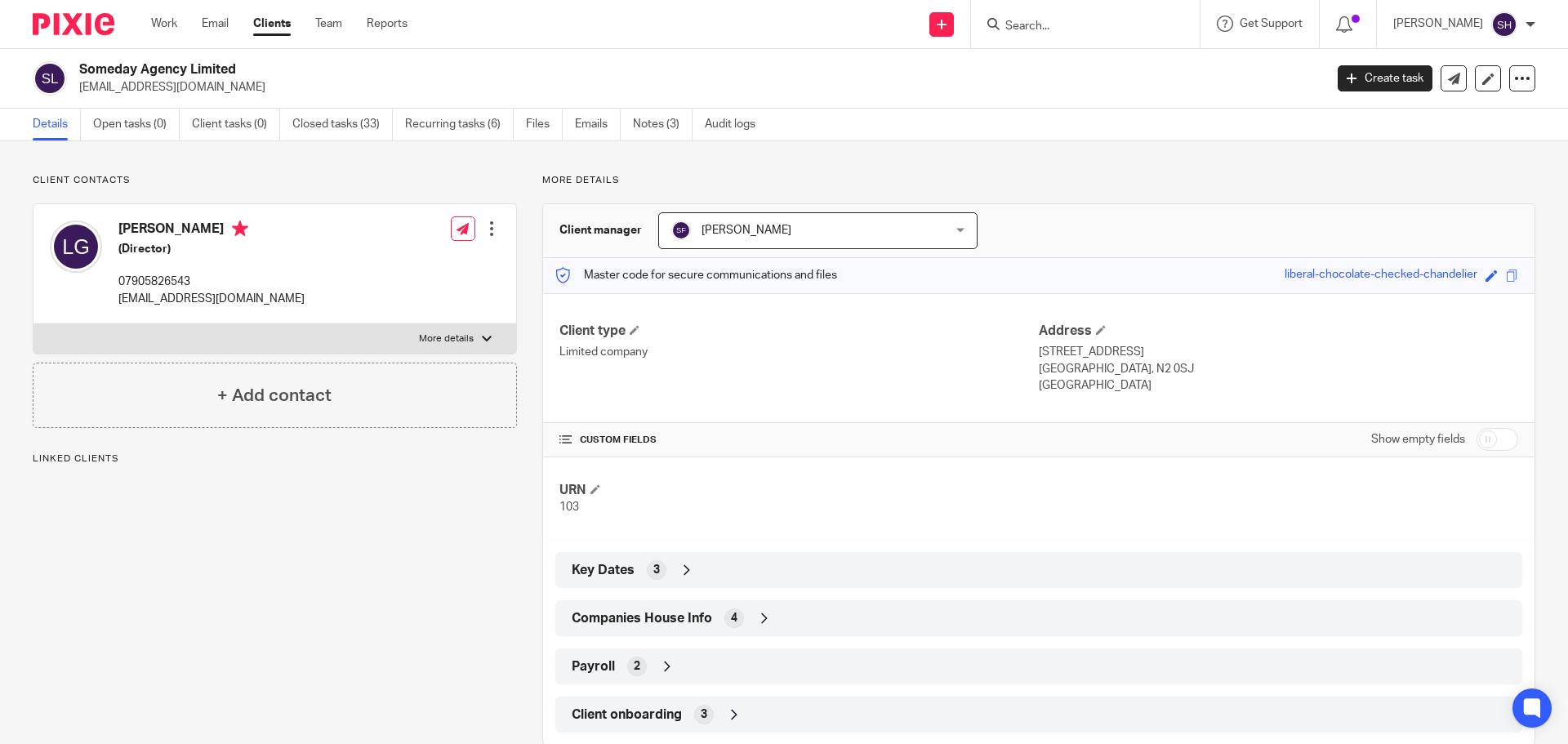
click at [658, 619] on span "Companies House Info" at bounding box center [642, 619] width 140 height 18
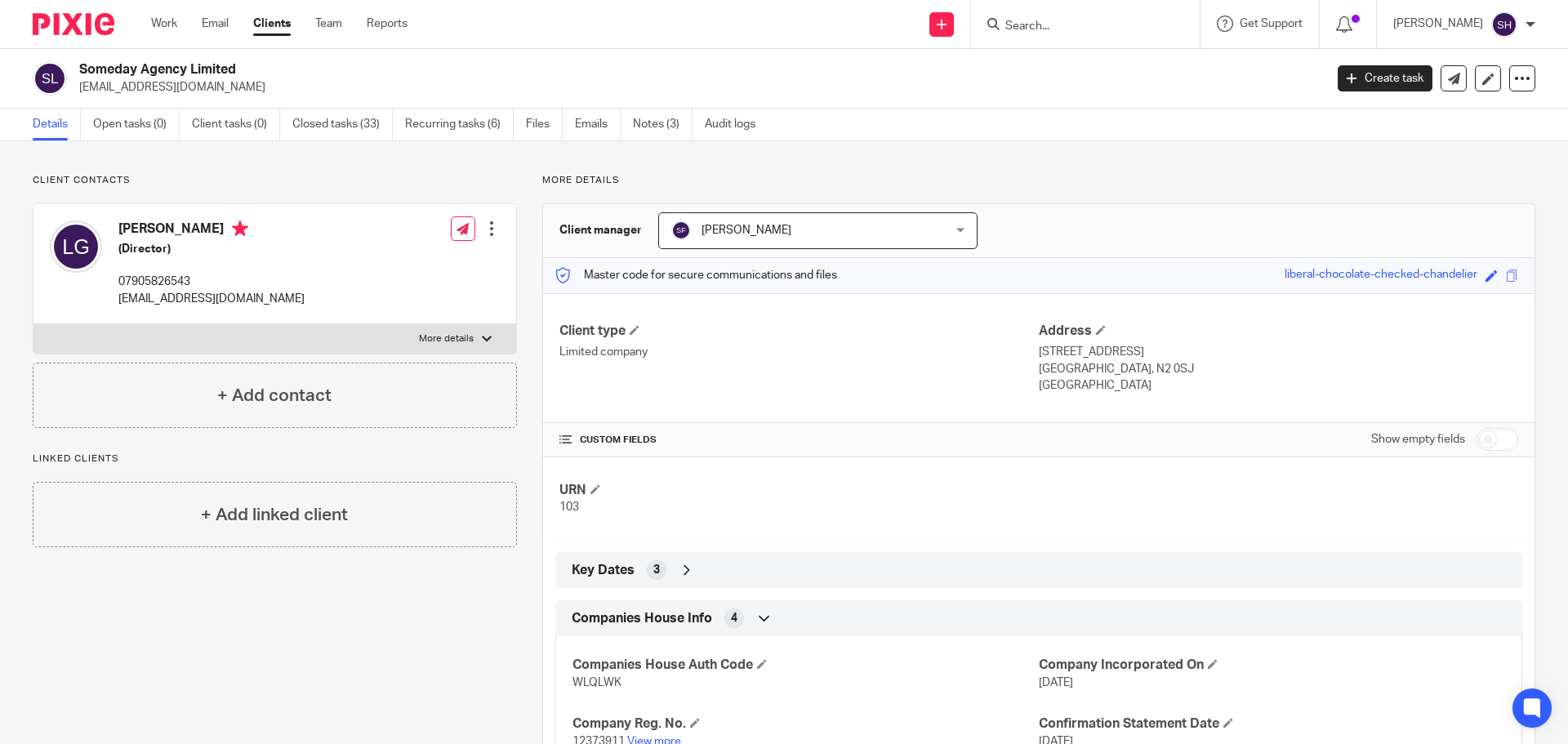
scroll to position [164, 0]
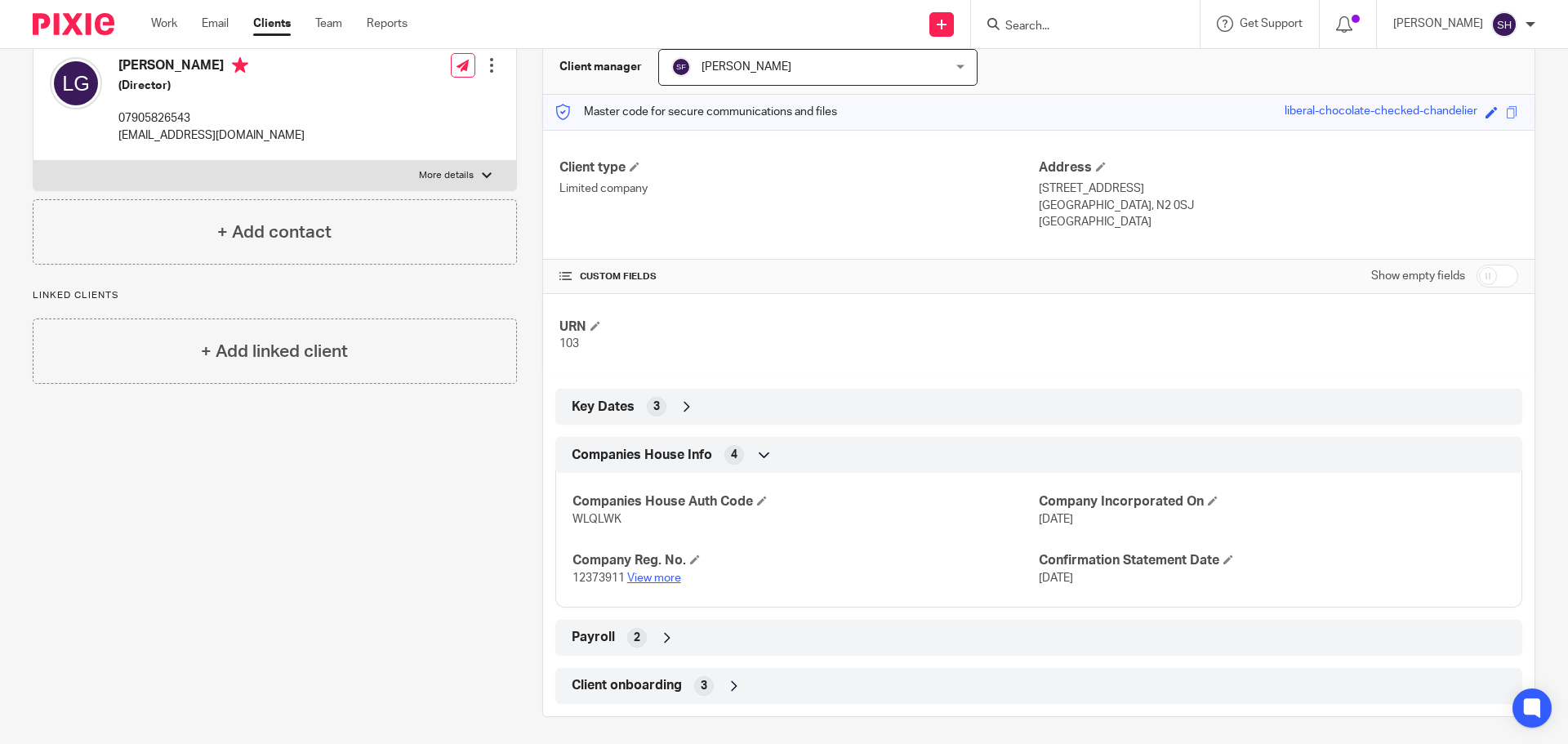
click at [645, 581] on link "View more" at bounding box center [654, 579] width 54 height 12
